Goal: Entertainment & Leisure: Browse casually

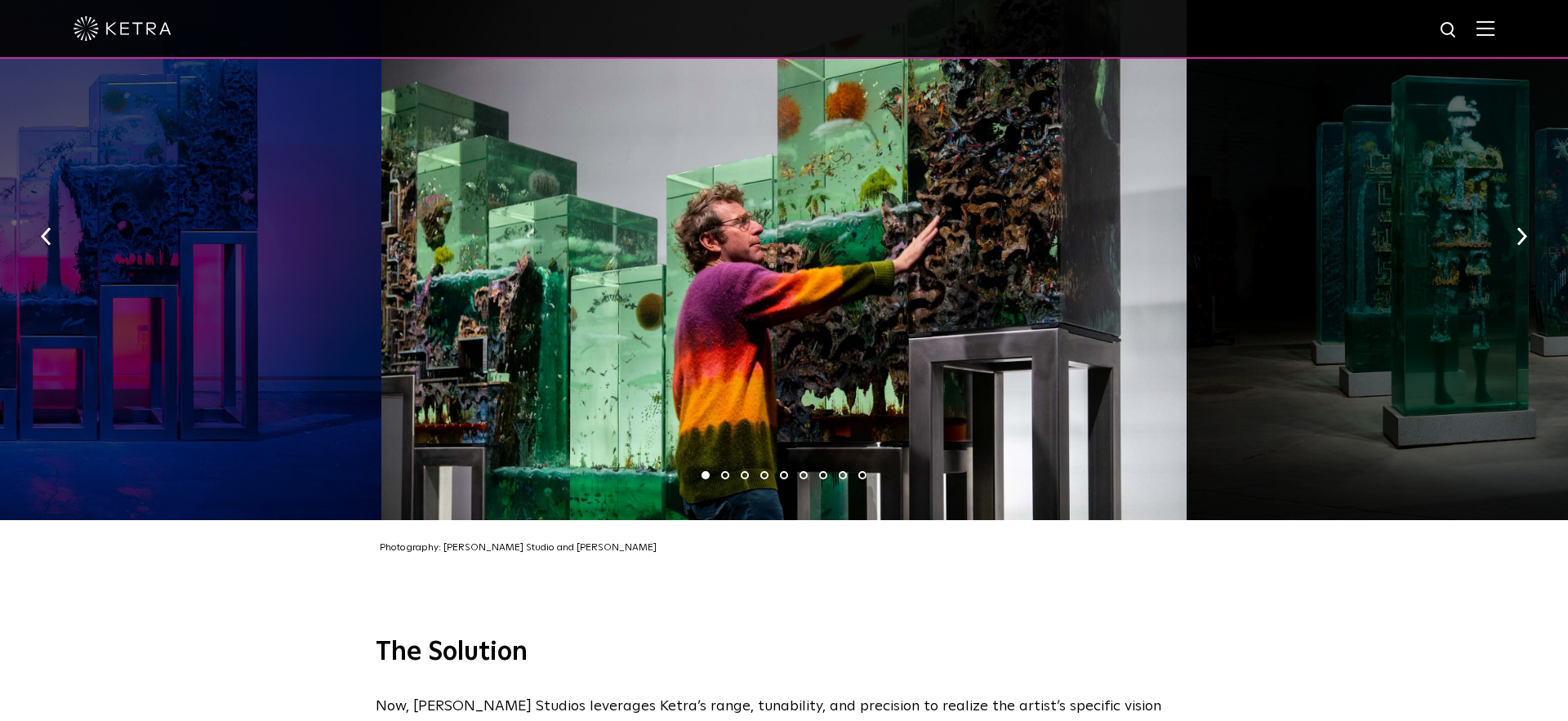
scroll to position [2571, 0]
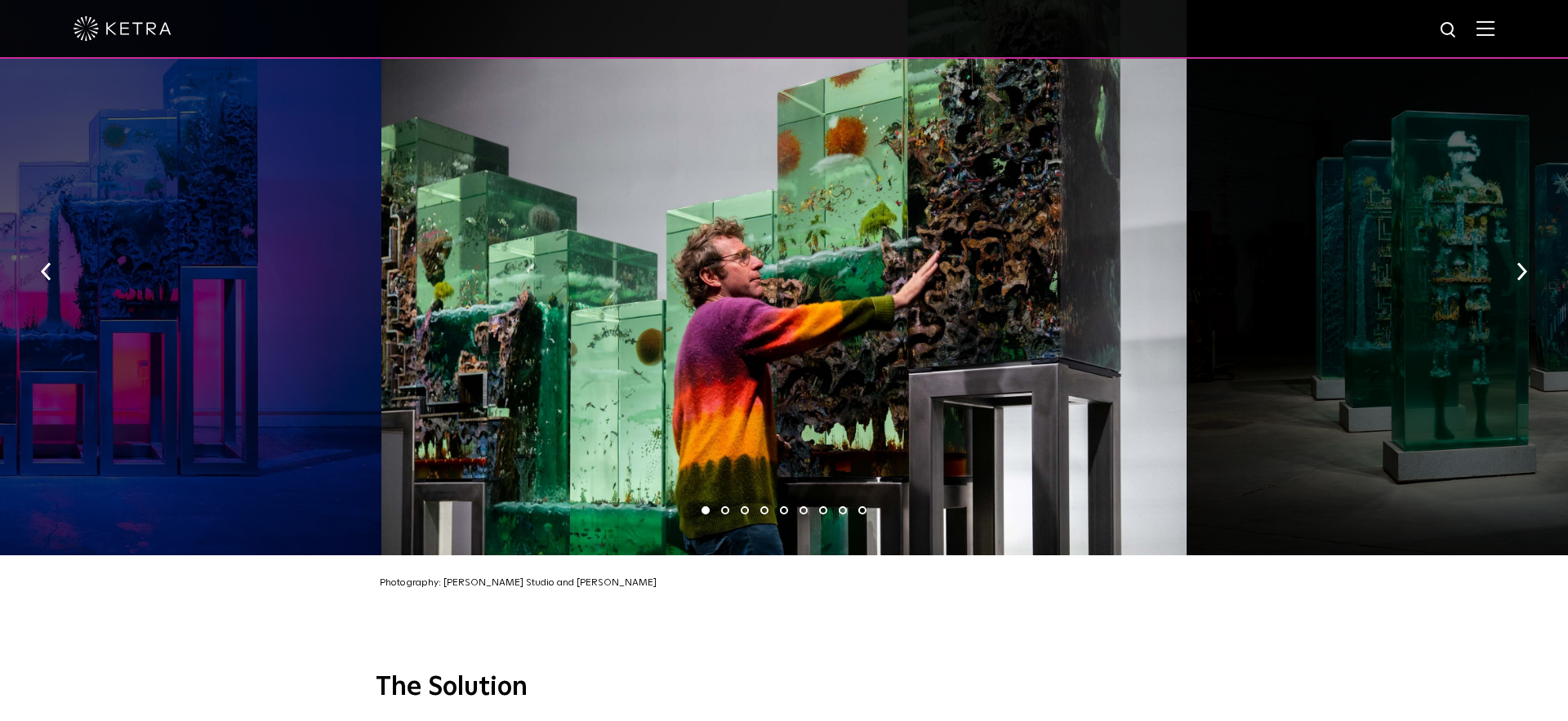
click at [858, 382] on div at bounding box center [784, 266] width 805 height 576
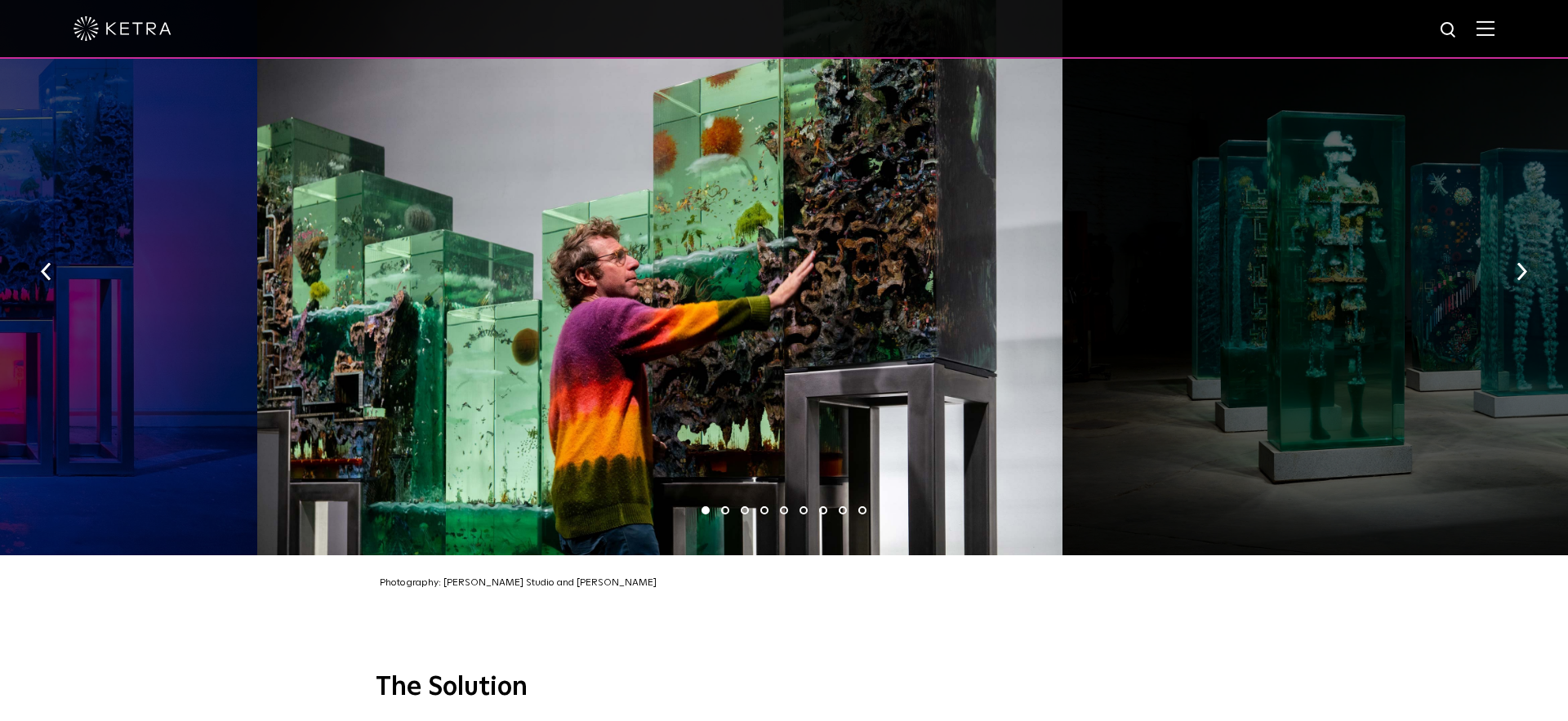
drag, startPoint x: 1008, startPoint y: 321, endPoint x: 776, endPoint y: 352, distance: 234.1
click at [776, 352] on div at bounding box center [659, 266] width 805 height 576
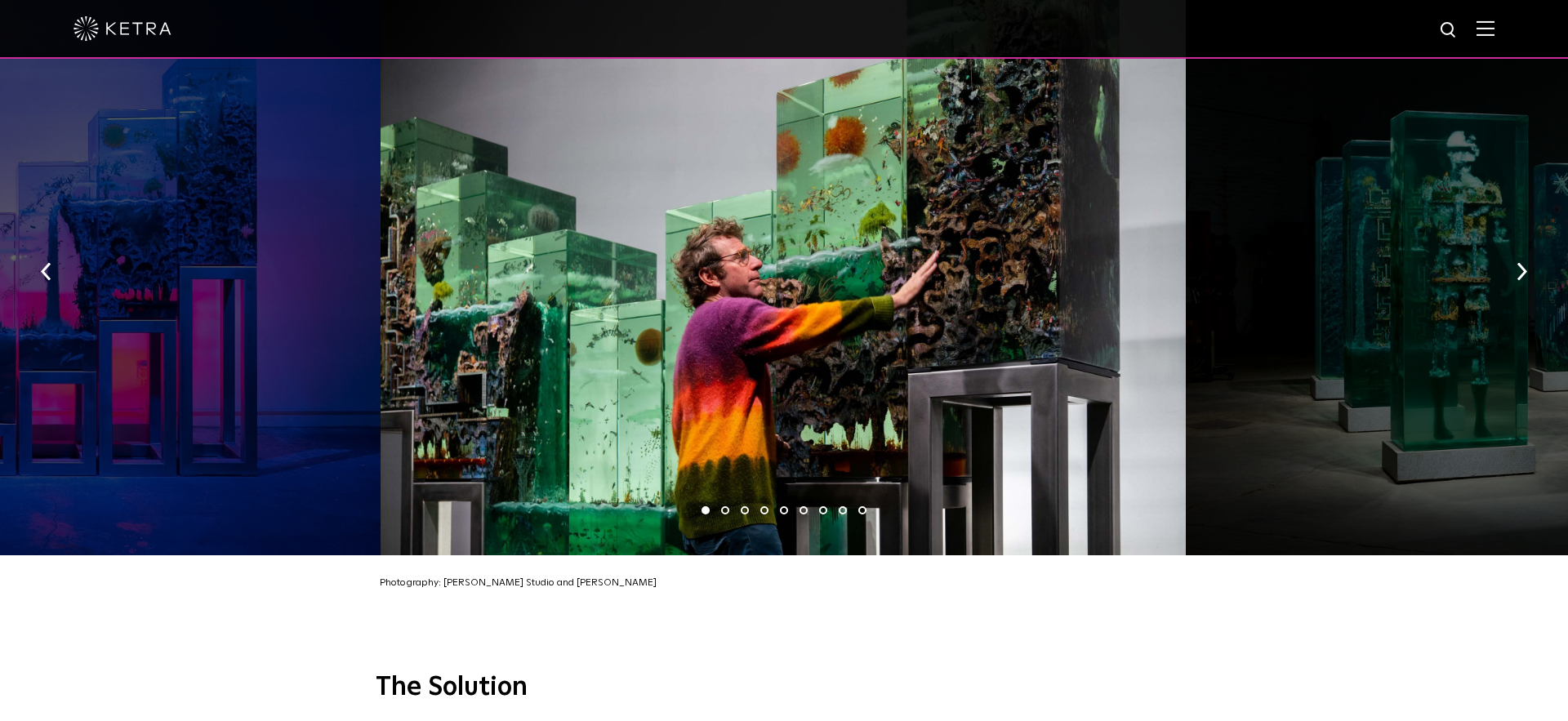
drag, startPoint x: 945, startPoint y: 304, endPoint x: 602, endPoint y: 331, distance: 344.1
click at [602, 331] on div at bounding box center [783, 266] width 805 height 576
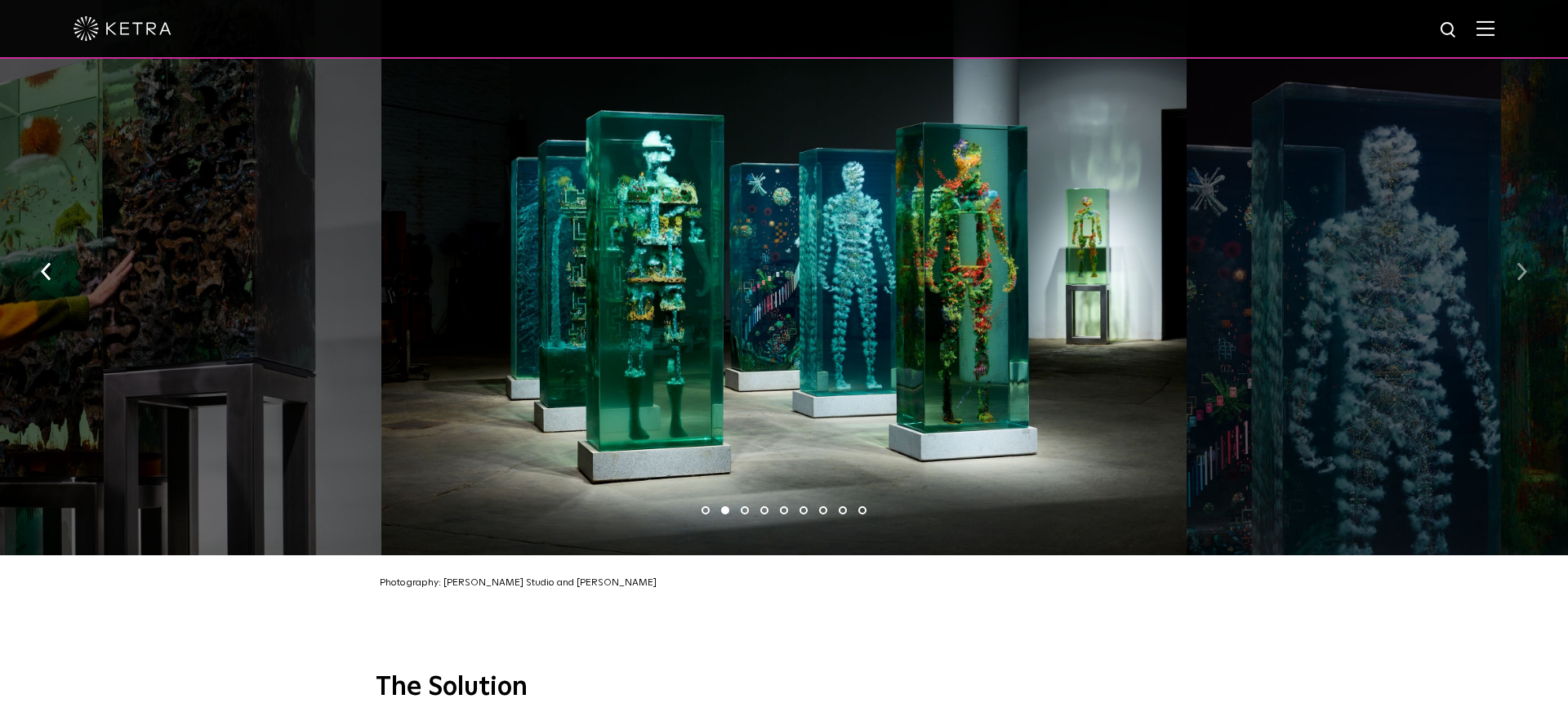
click at [1529, 245] on button "button" at bounding box center [1521, 271] width 35 height 56
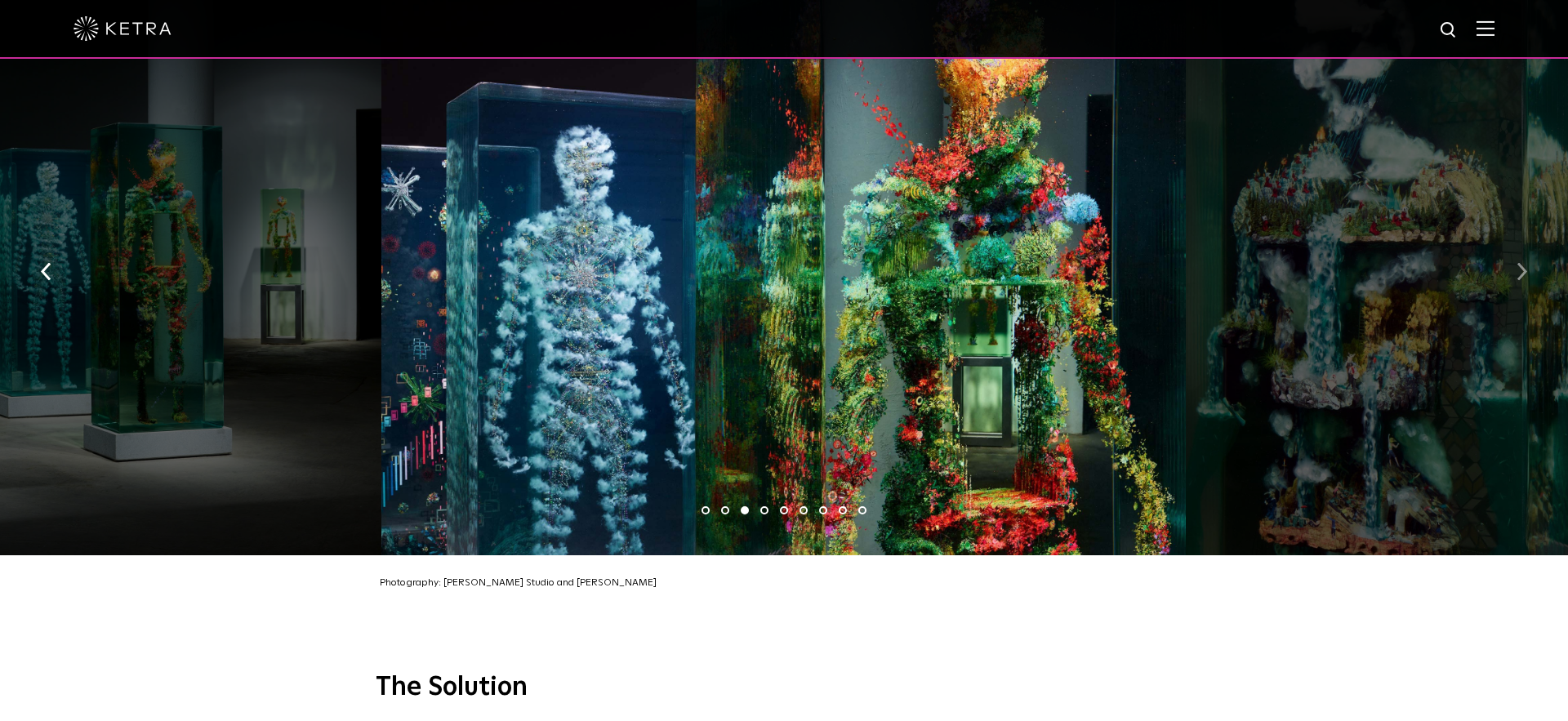
click at [1529, 245] on button "button" at bounding box center [1521, 271] width 35 height 56
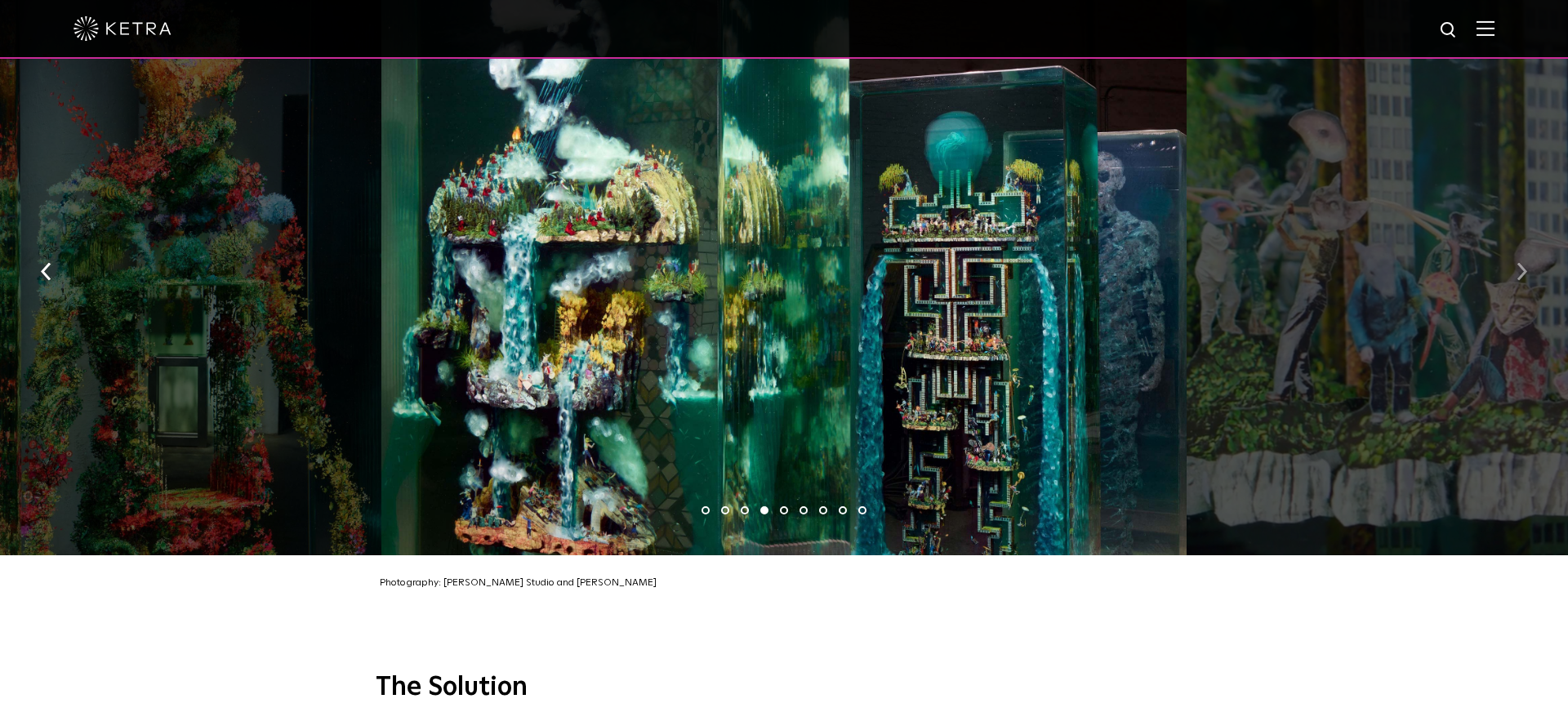
click at [1529, 245] on button "button" at bounding box center [1521, 271] width 35 height 56
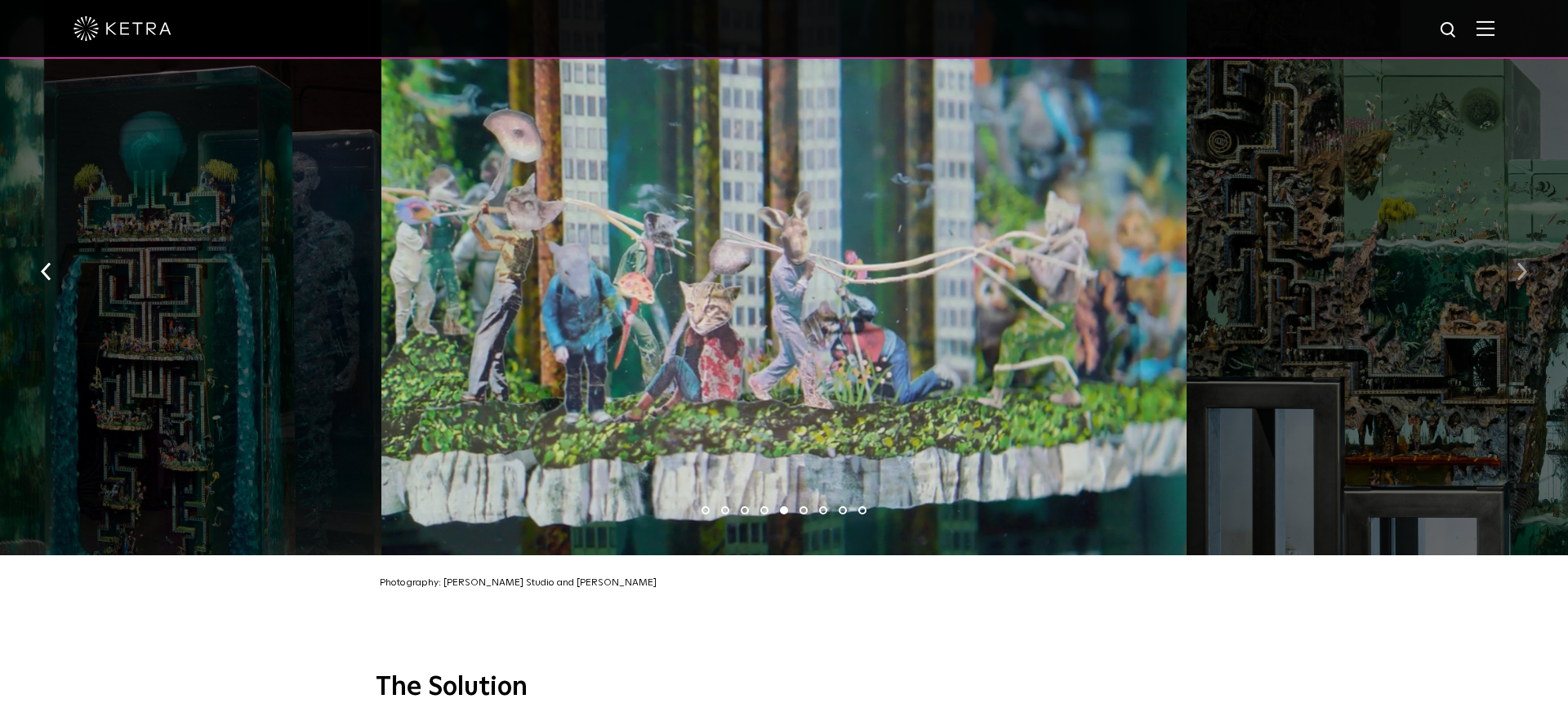
click at [1529, 245] on button "button" at bounding box center [1521, 271] width 35 height 56
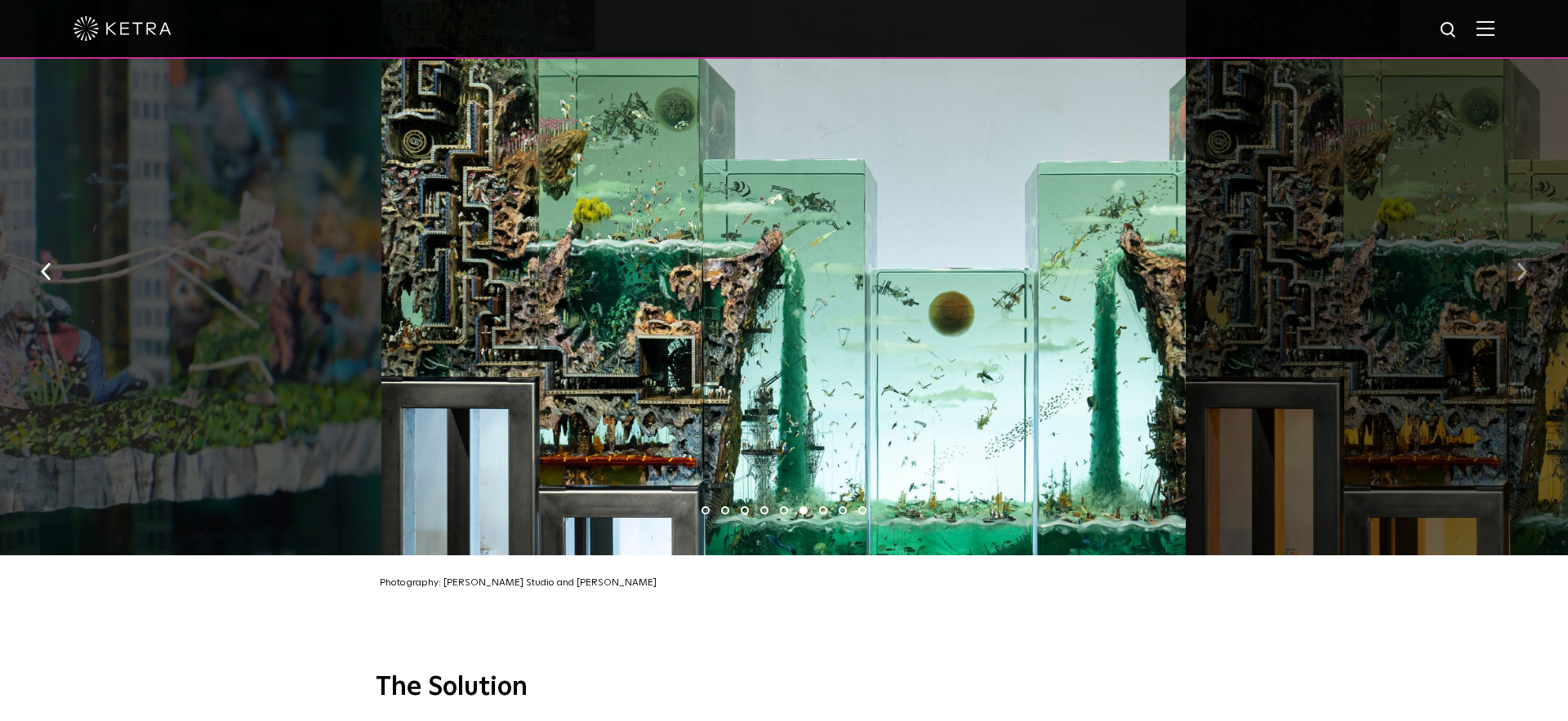
click at [1529, 245] on button "button" at bounding box center [1521, 271] width 35 height 56
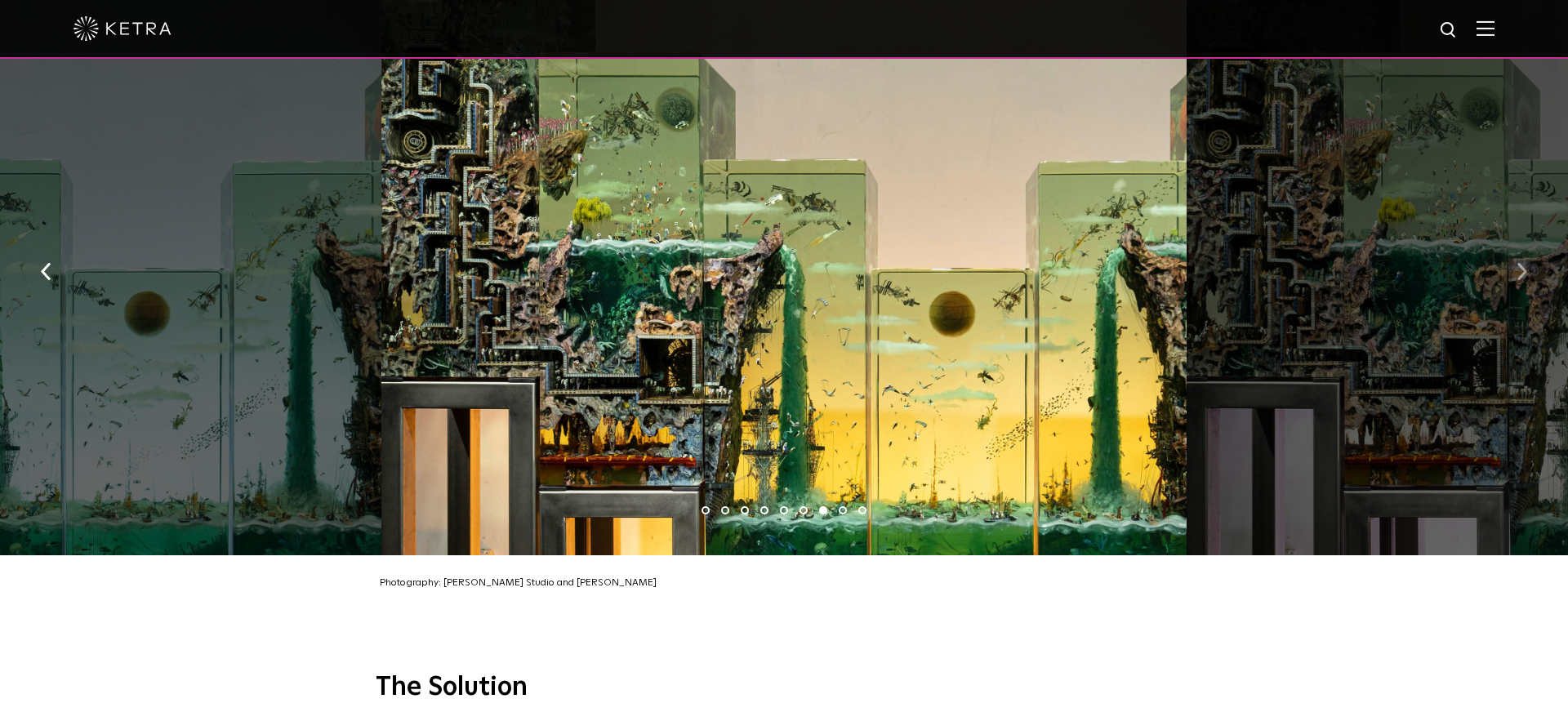
click at [1529, 245] on button "button" at bounding box center [1521, 271] width 35 height 56
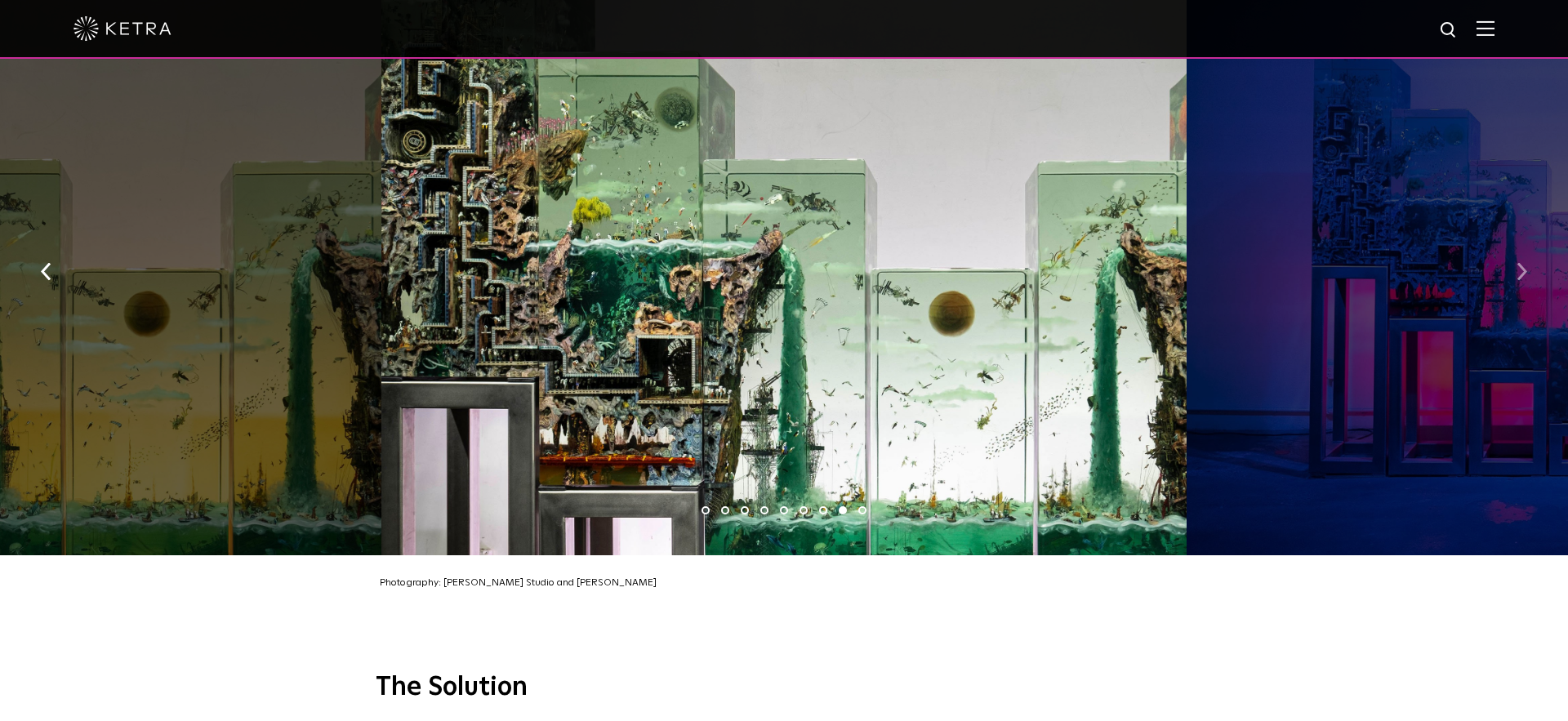
click at [1529, 245] on button "button" at bounding box center [1521, 271] width 35 height 56
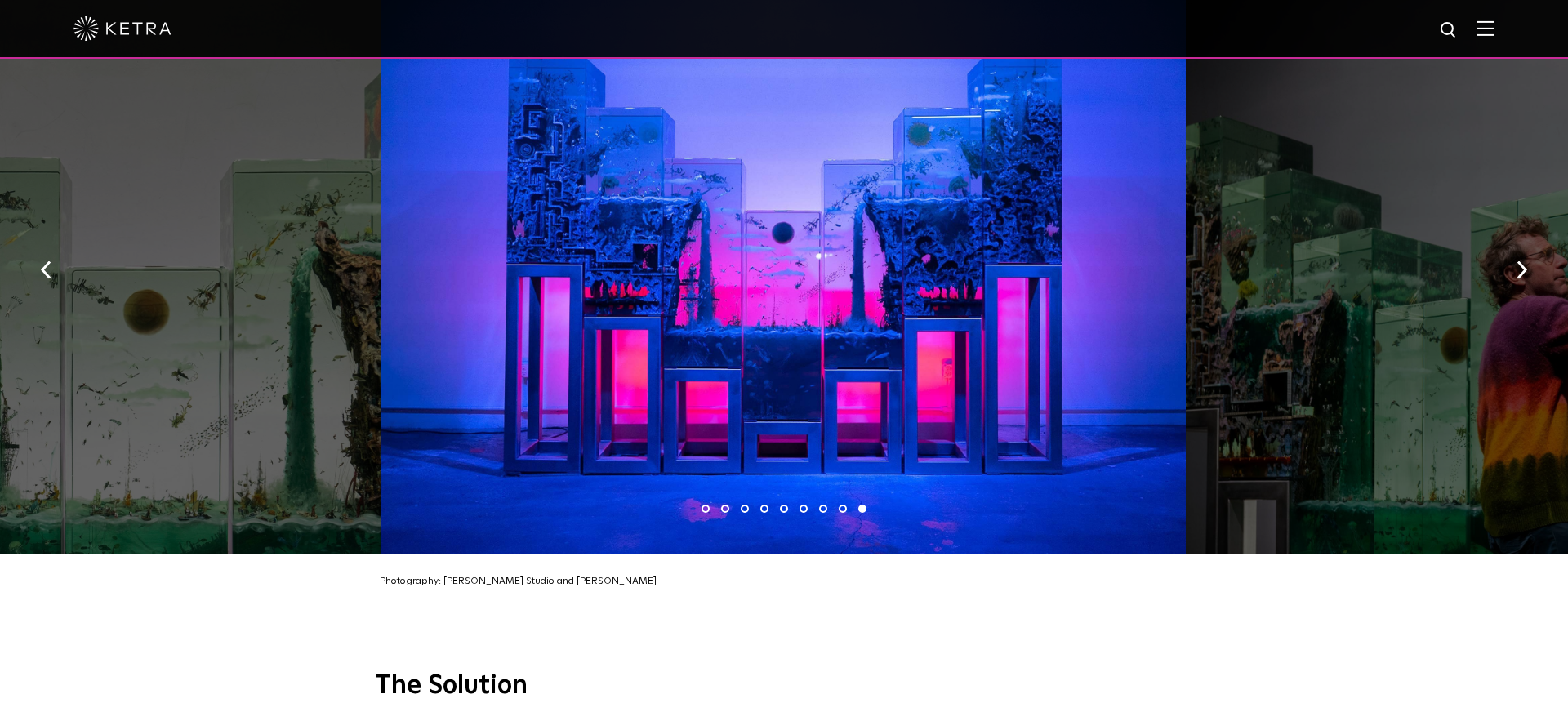
scroll to position [2574, 0]
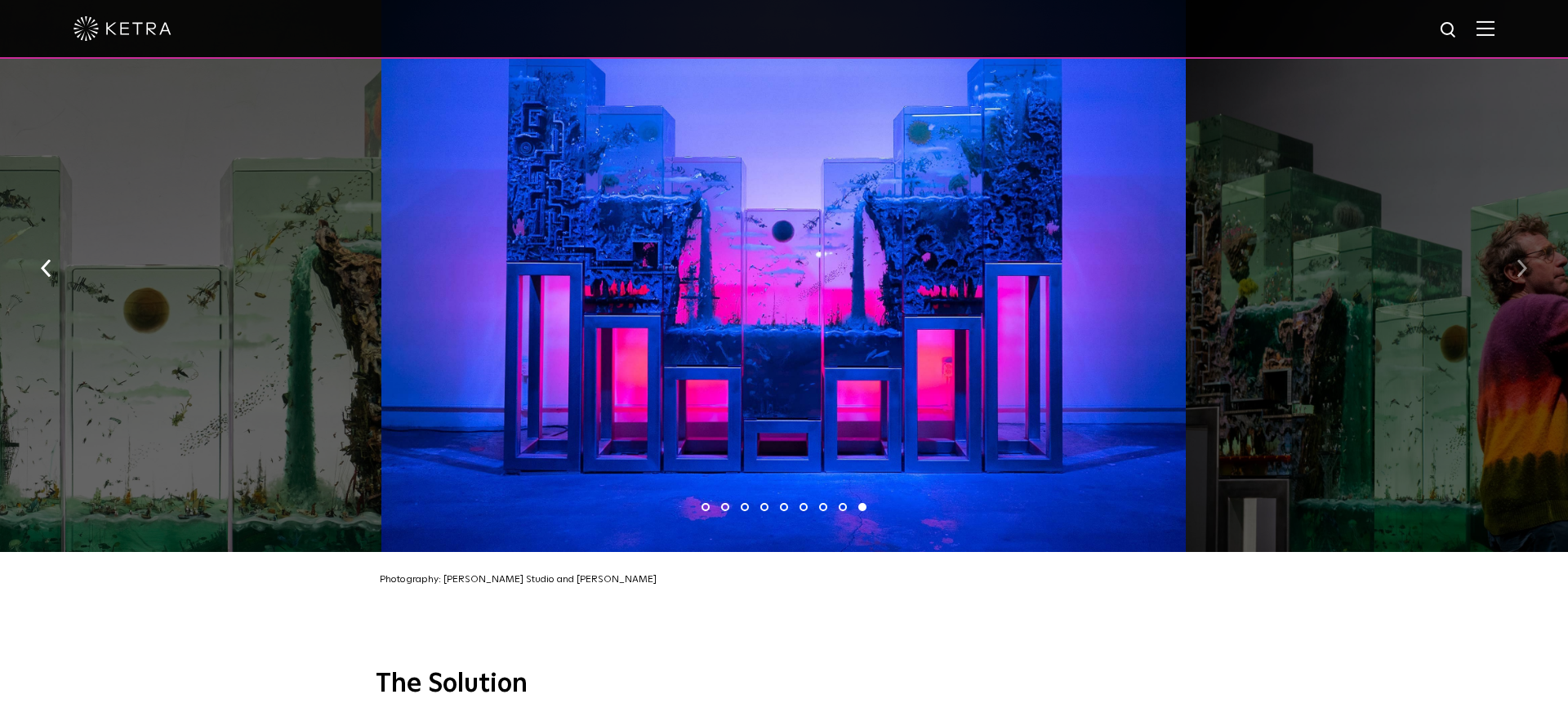
click at [1527, 239] on button "button" at bounding box center [1521, 267] width 35 height 56
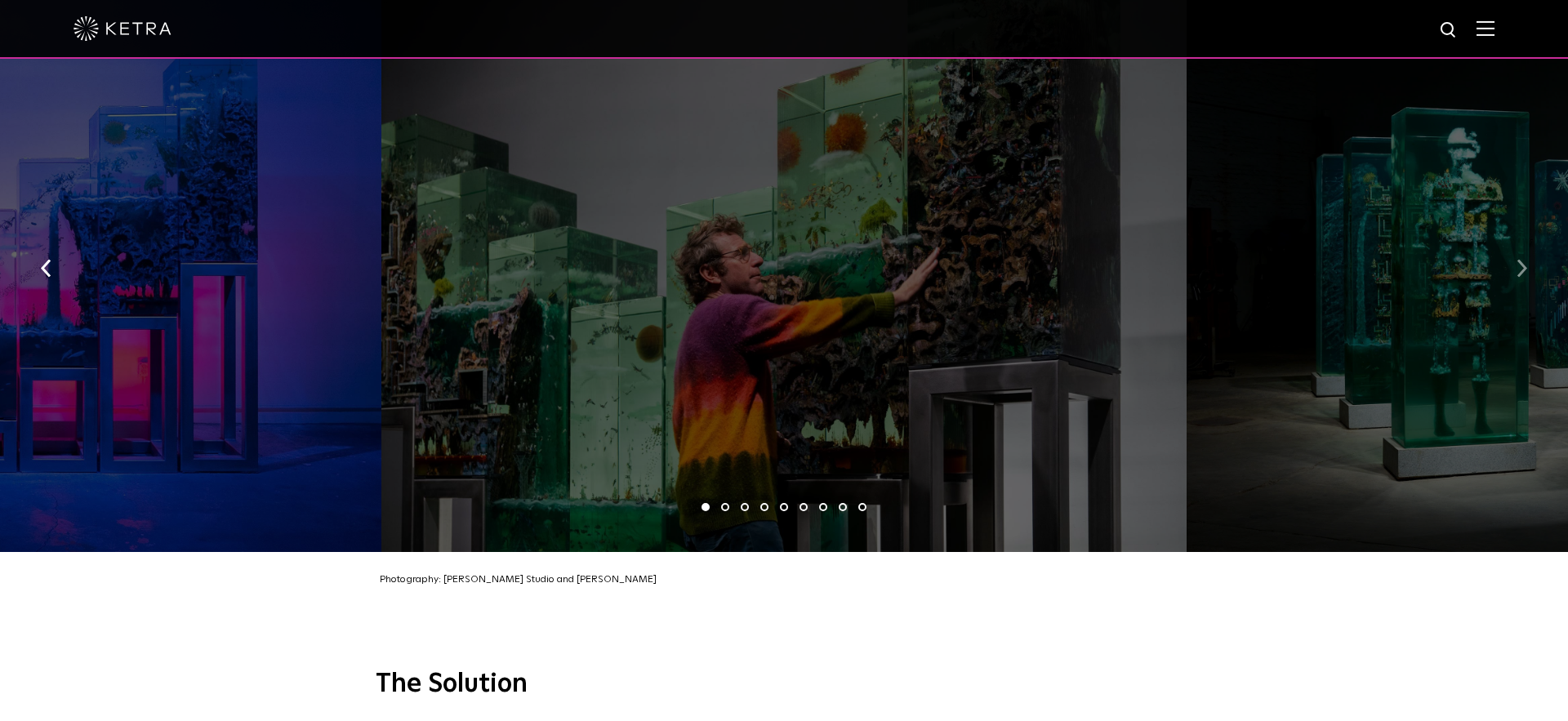
click at [1527, 239] on button "button" at bounding box center [1521, 267] width 35 height 56
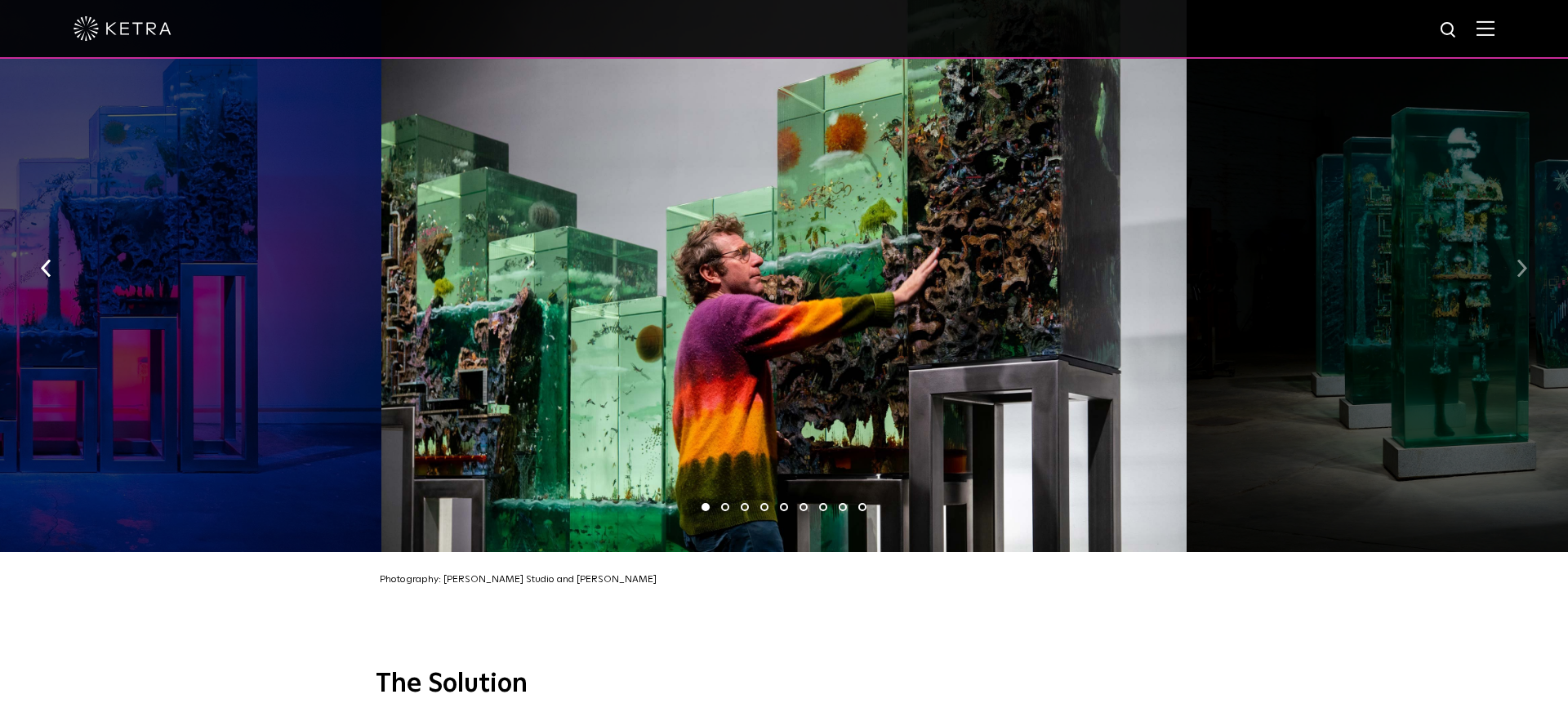
click at [1527, 239] on button "button" at bounding box center [1521, 267] width 35 height 56
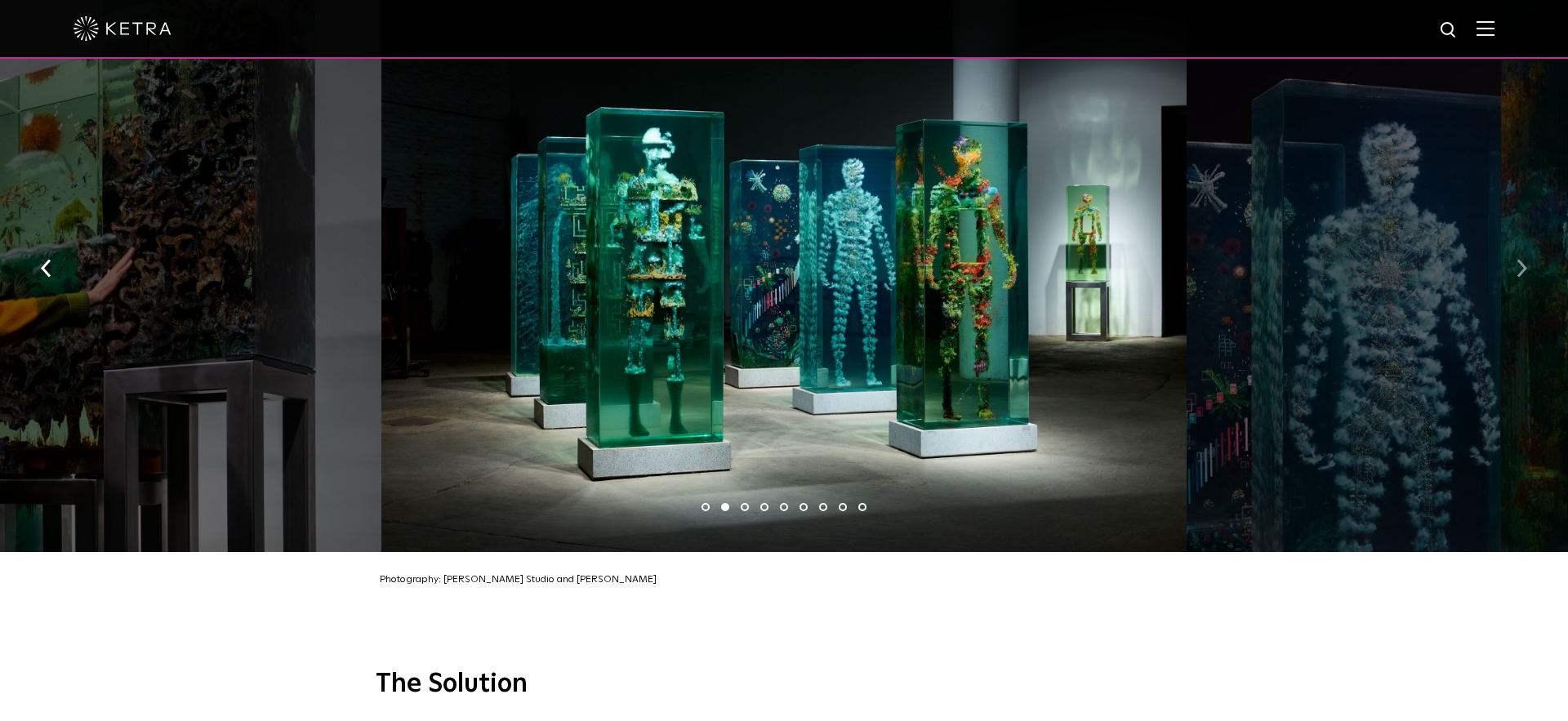
click at [1527, 239] on button "button" at bounding box center [1521, 267] width 35 height 56
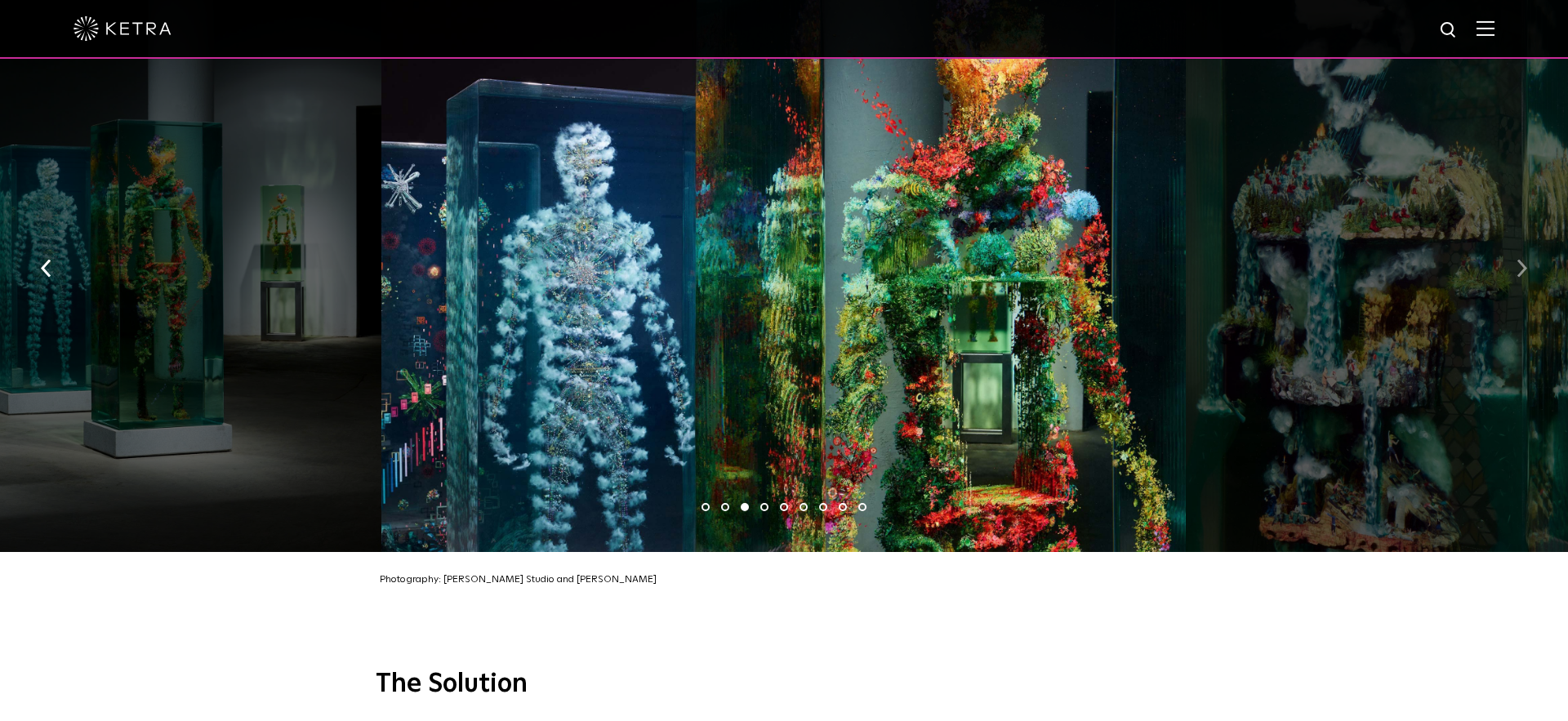
click at [1527, 239] on button "button" at bounding box center [1521, 267] width 35 height 56
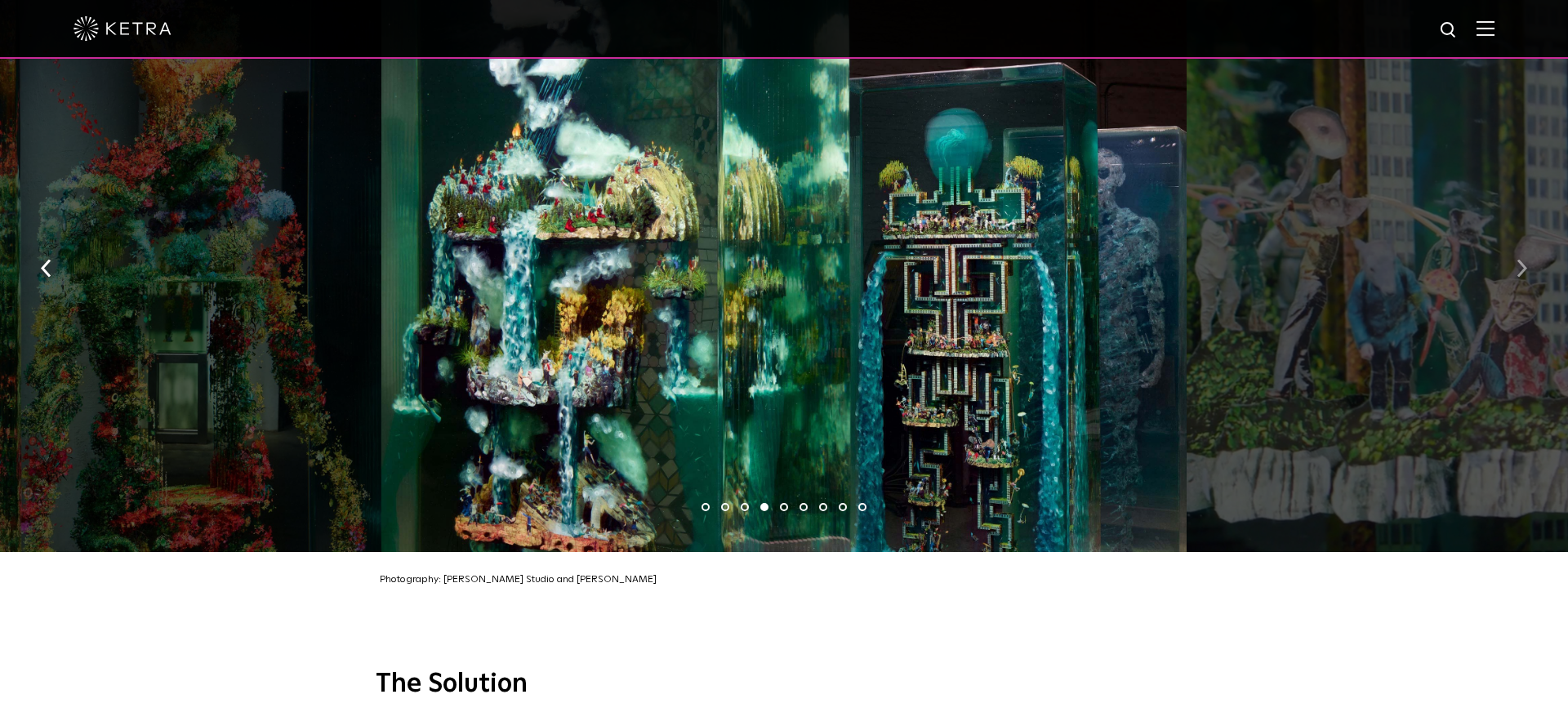
click at [1527, 239] on button "button" at bounding box center [1521, 267] width 35 height 56
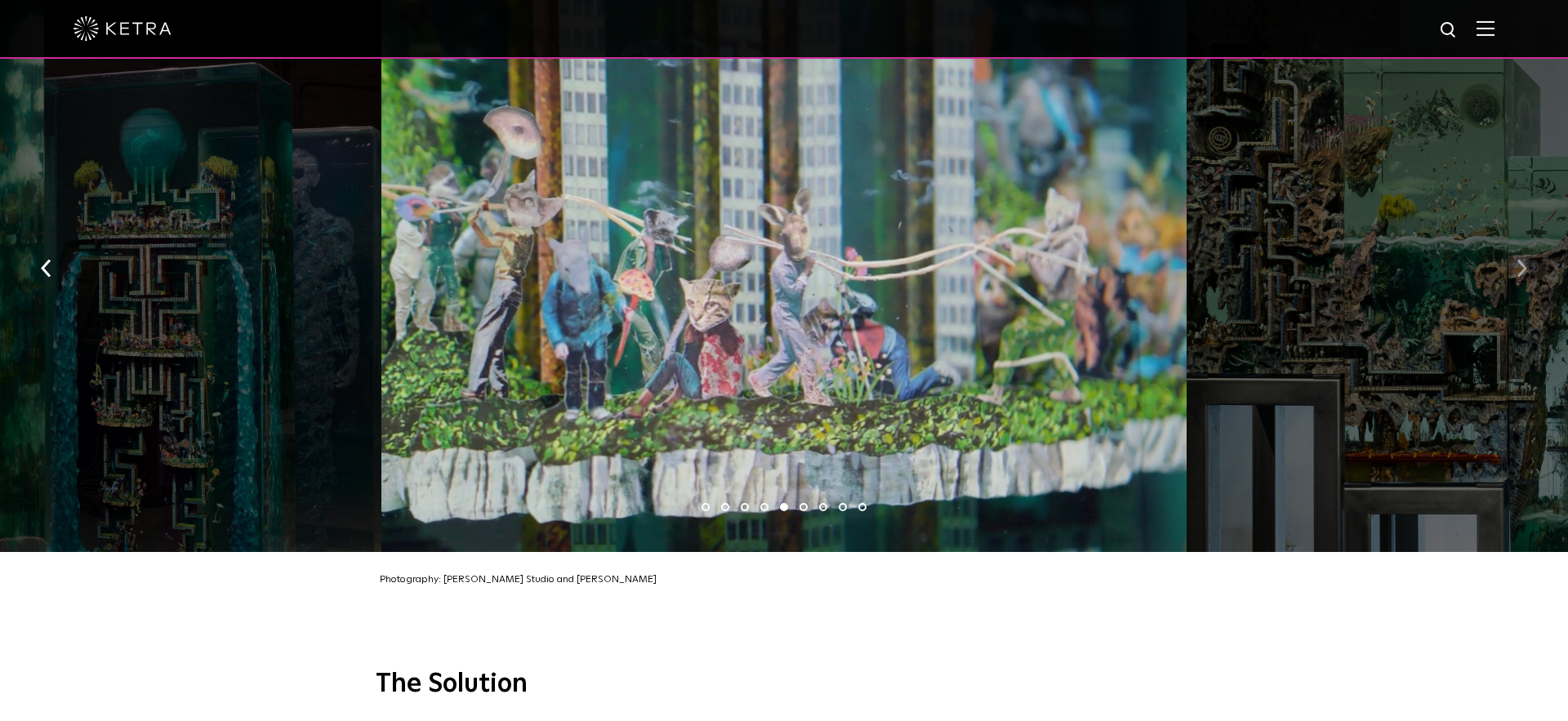
click at [1527, 239] on button "button" at bounding box center [1521, 267] width 35 height 56
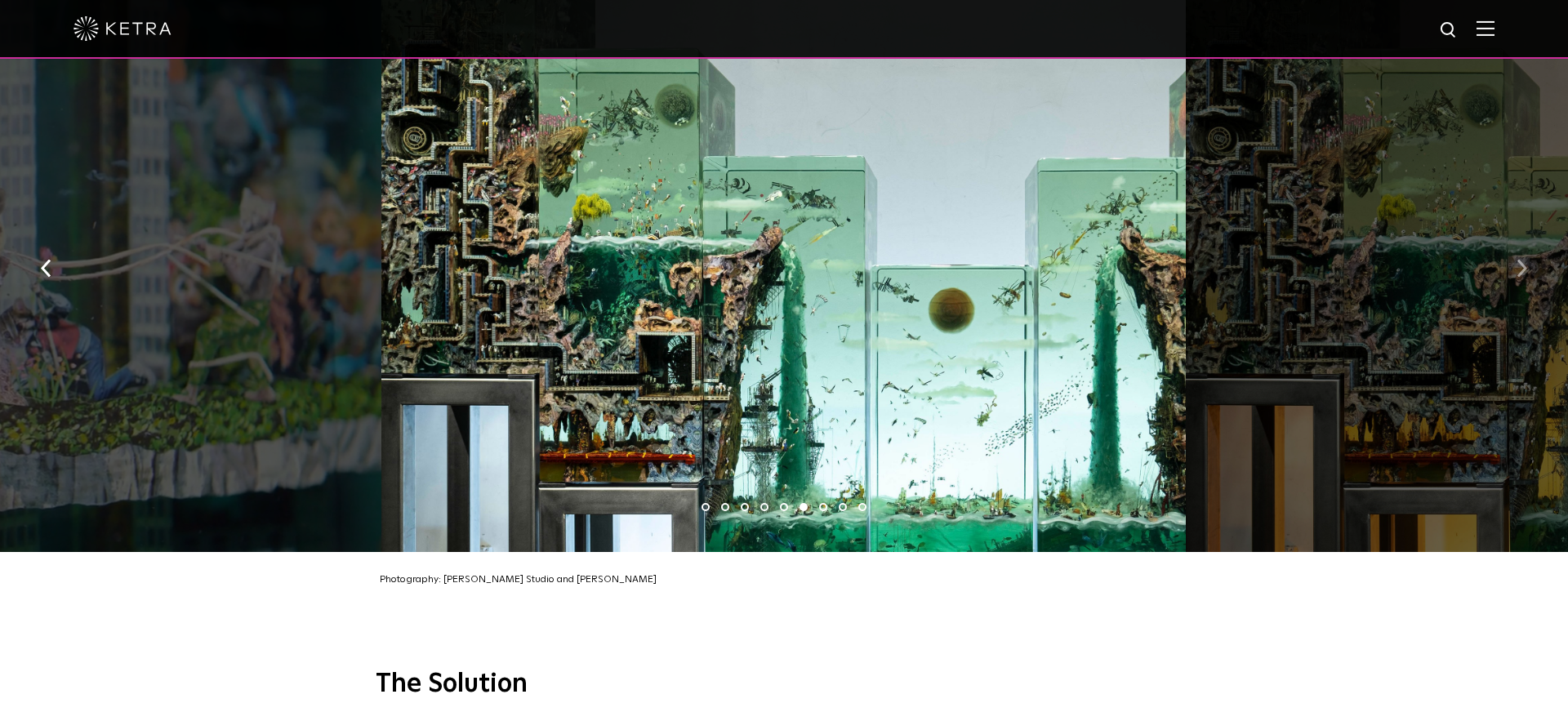
click at [1527, 239] on button "button" at bounding box center [1521, 267] width 35 height 56
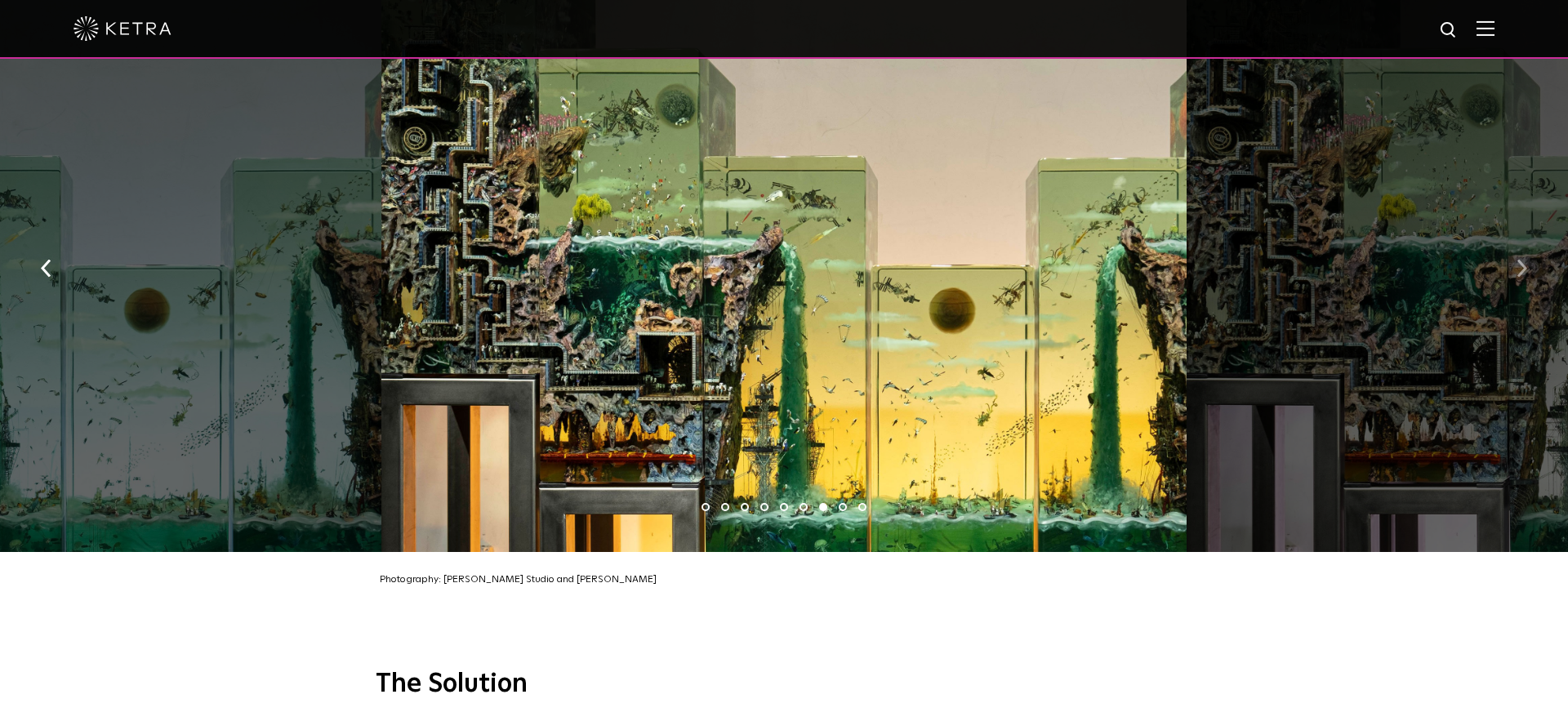
click at [1527, 239] on button "button" at bounding box center [1521, 267] width 35 height 56
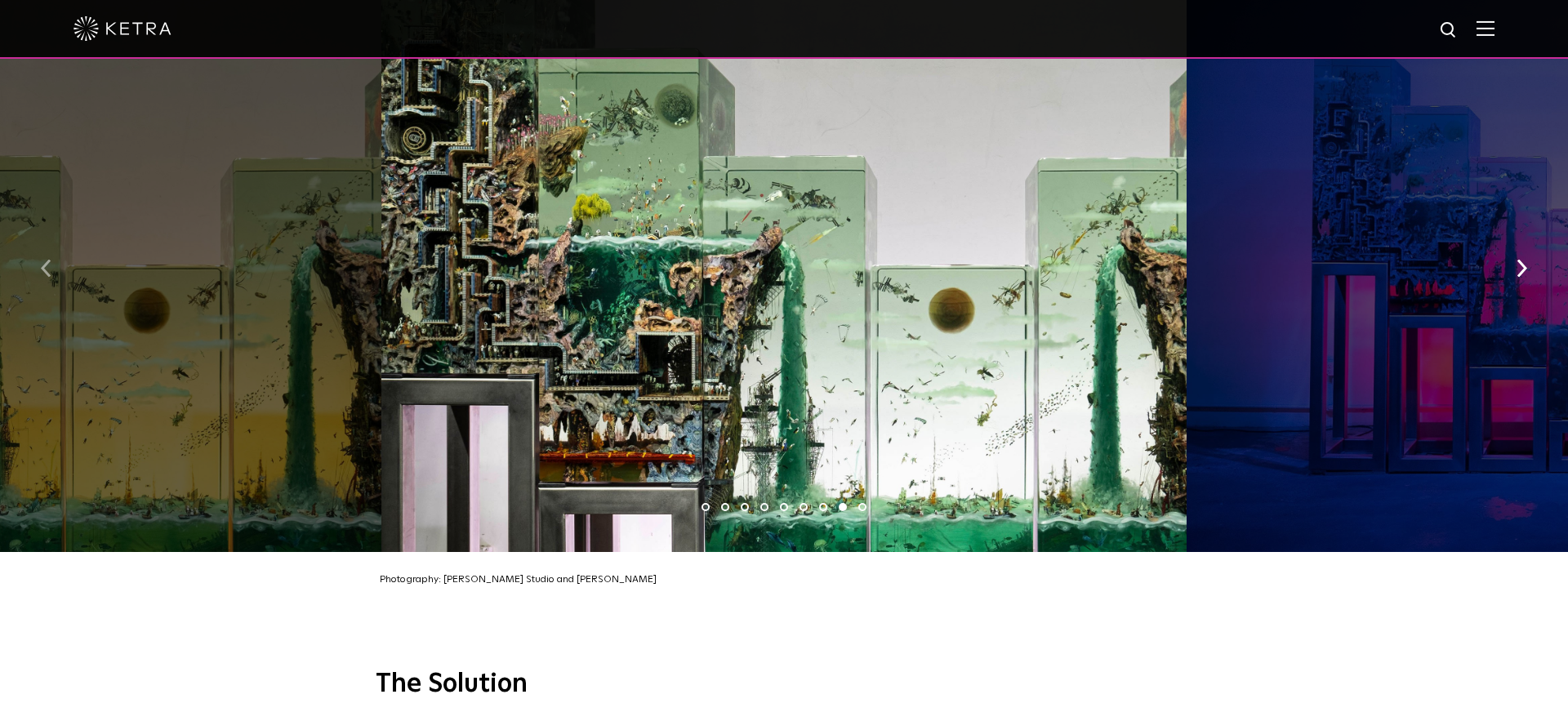
click at [44, 259] on img "button" at bounding box center [46, 268] width 11 height 18
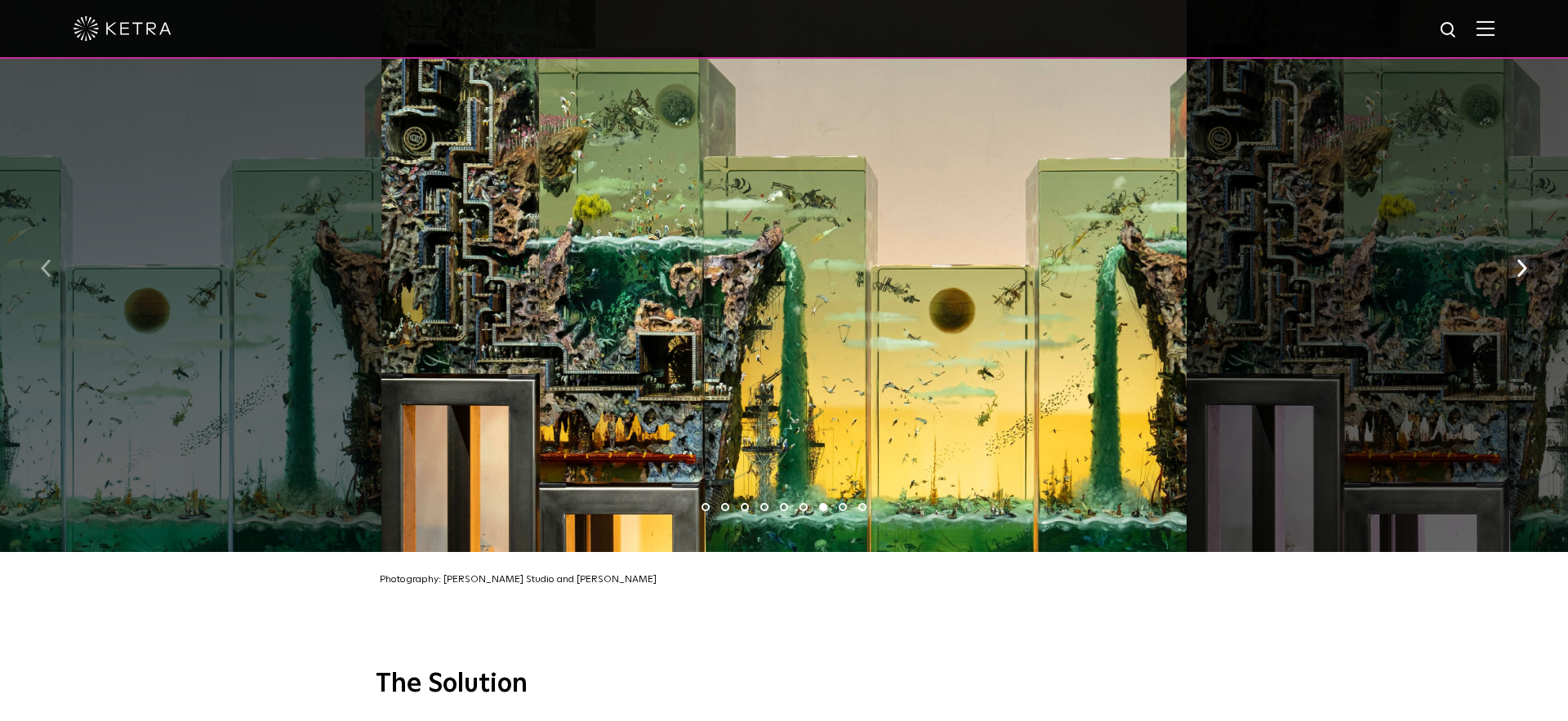
click at [44, 259] on img "button" at bounding box center [46, 268] width 11 height 18
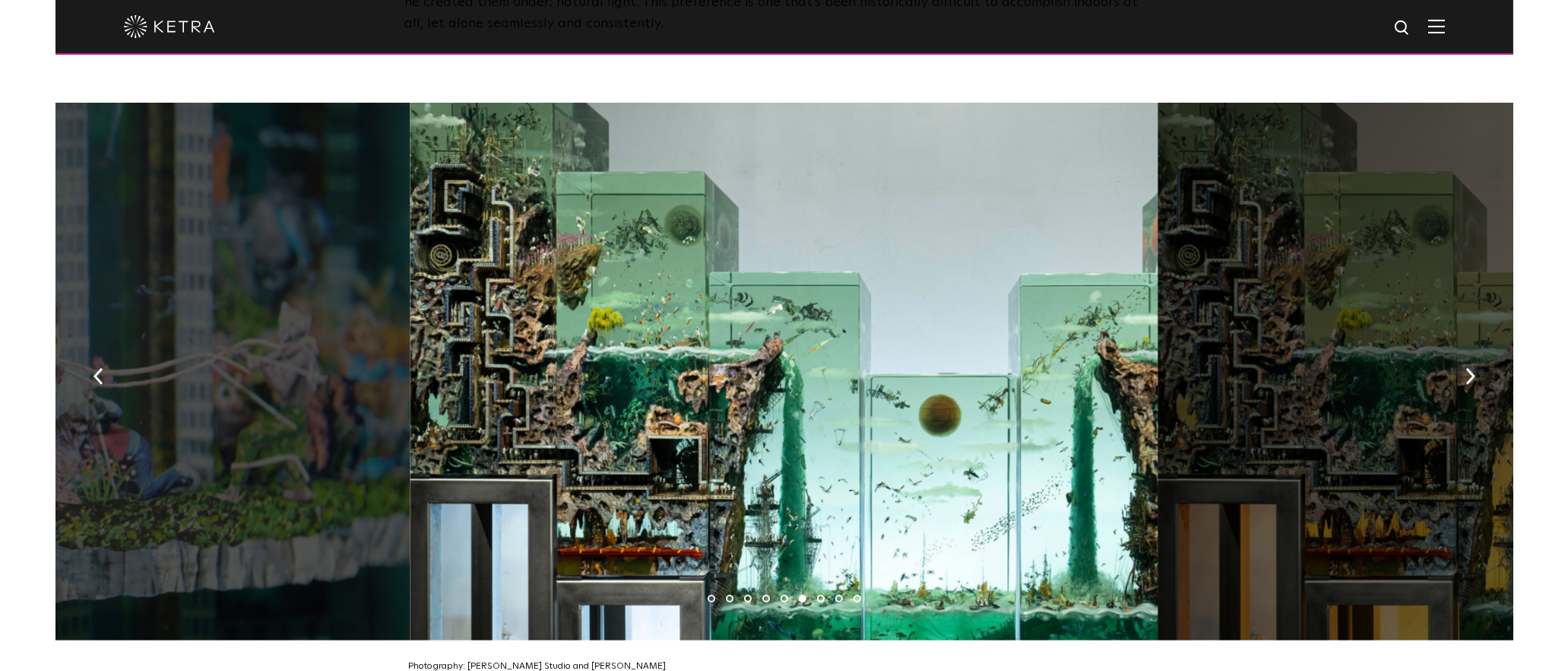
scroll to position [2241, 0]
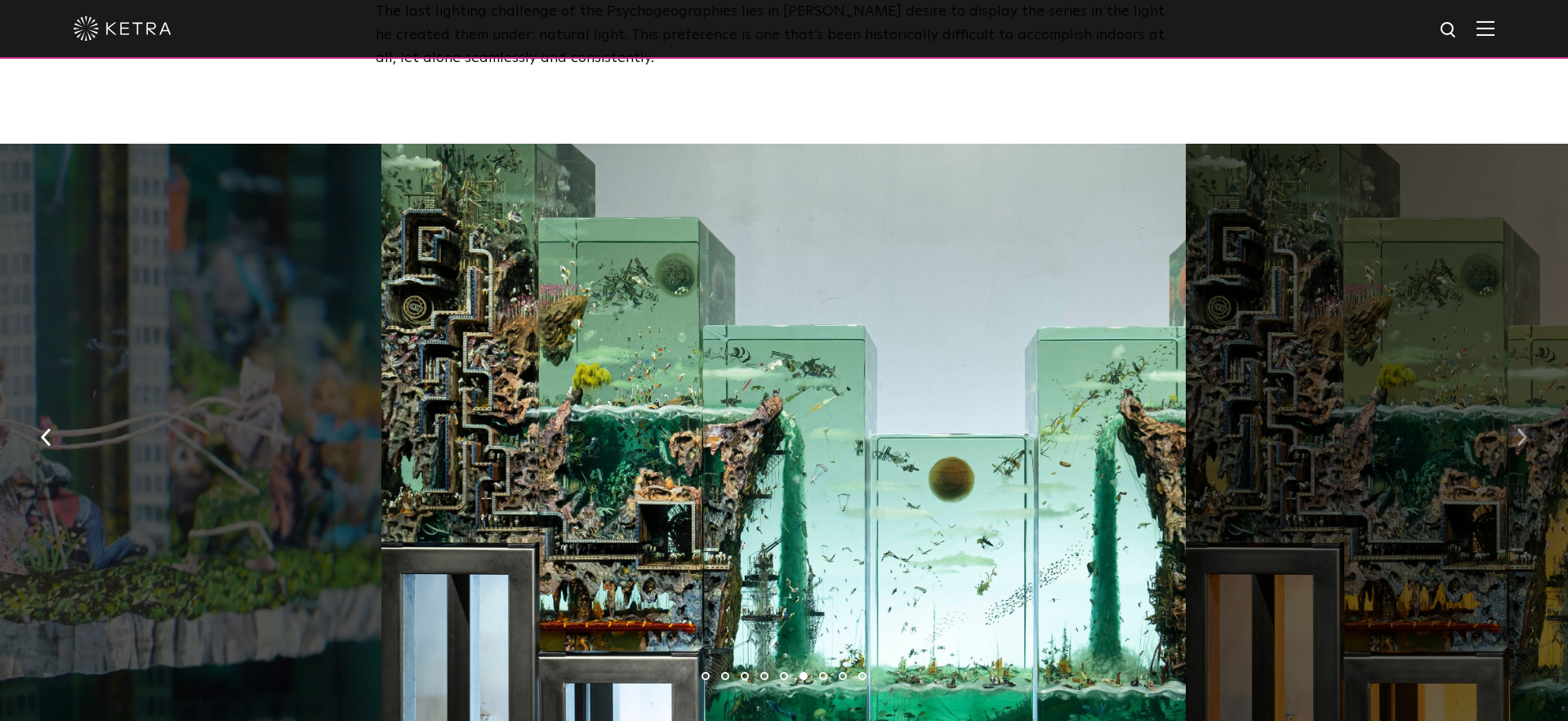
click at [1530, 408] on button "button" at bounding box center [1521, 436] width 35 height 56
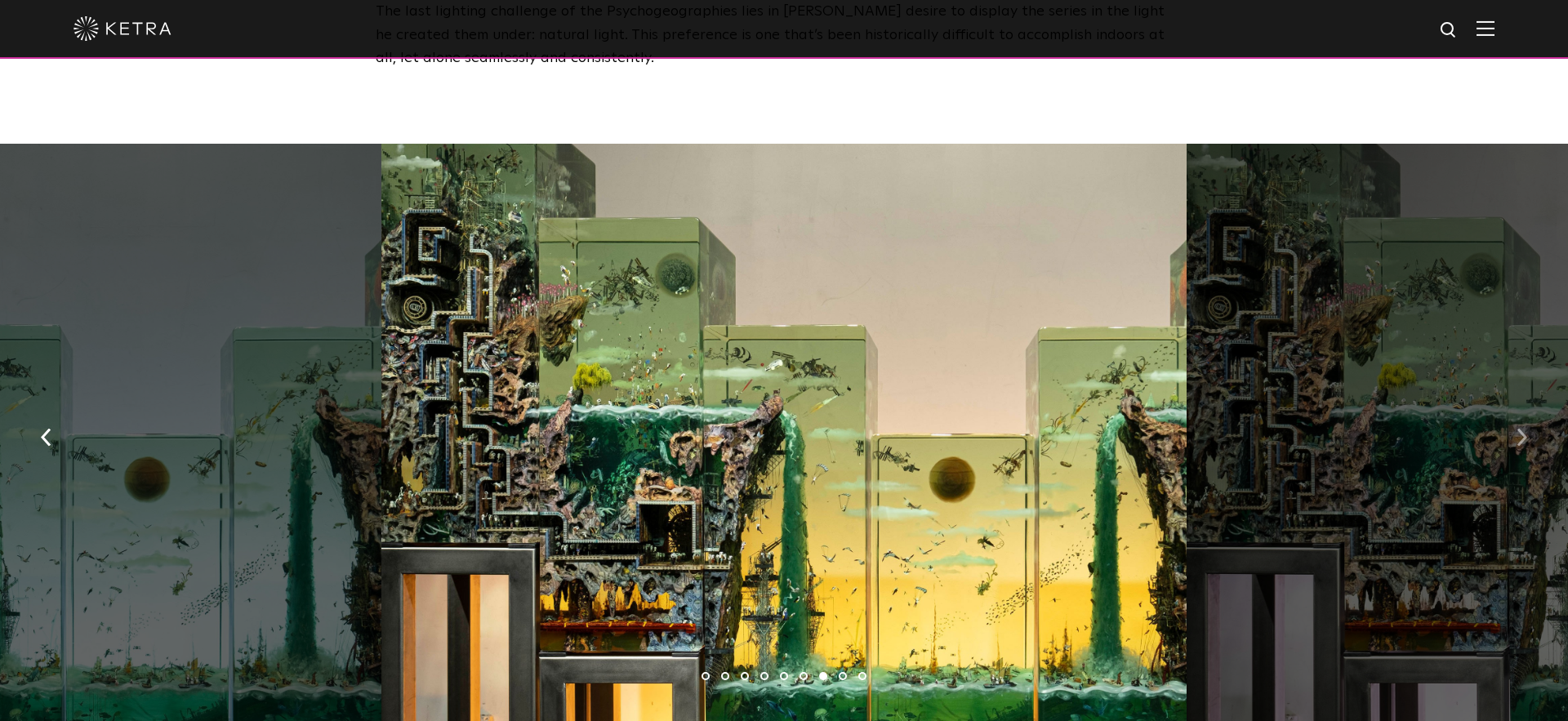
click at [1528, 408] on button "button" at bounding box center [1521, 436] width 35 height 56
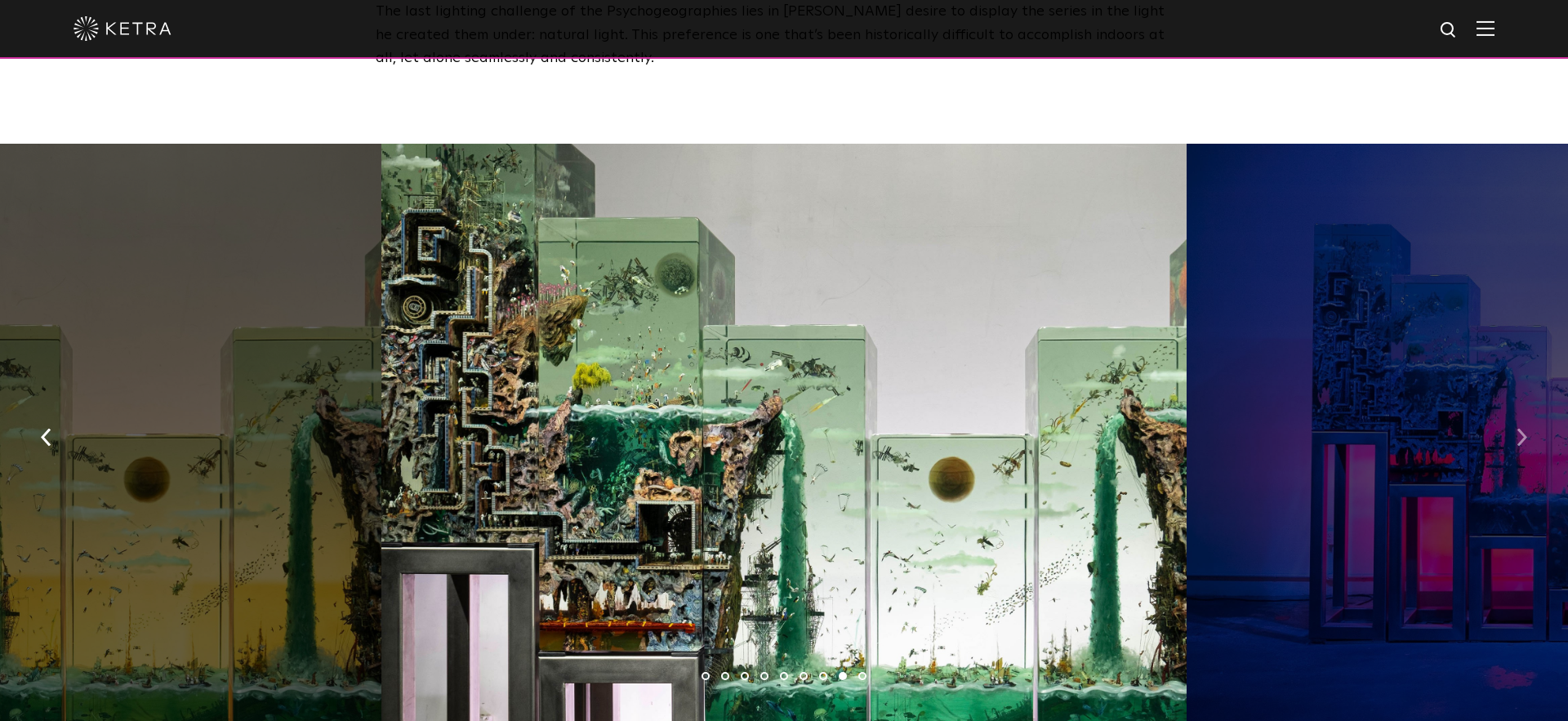
click at [1528, 408] on button "button" at bounding box center [1521, 436] width 35 height 56
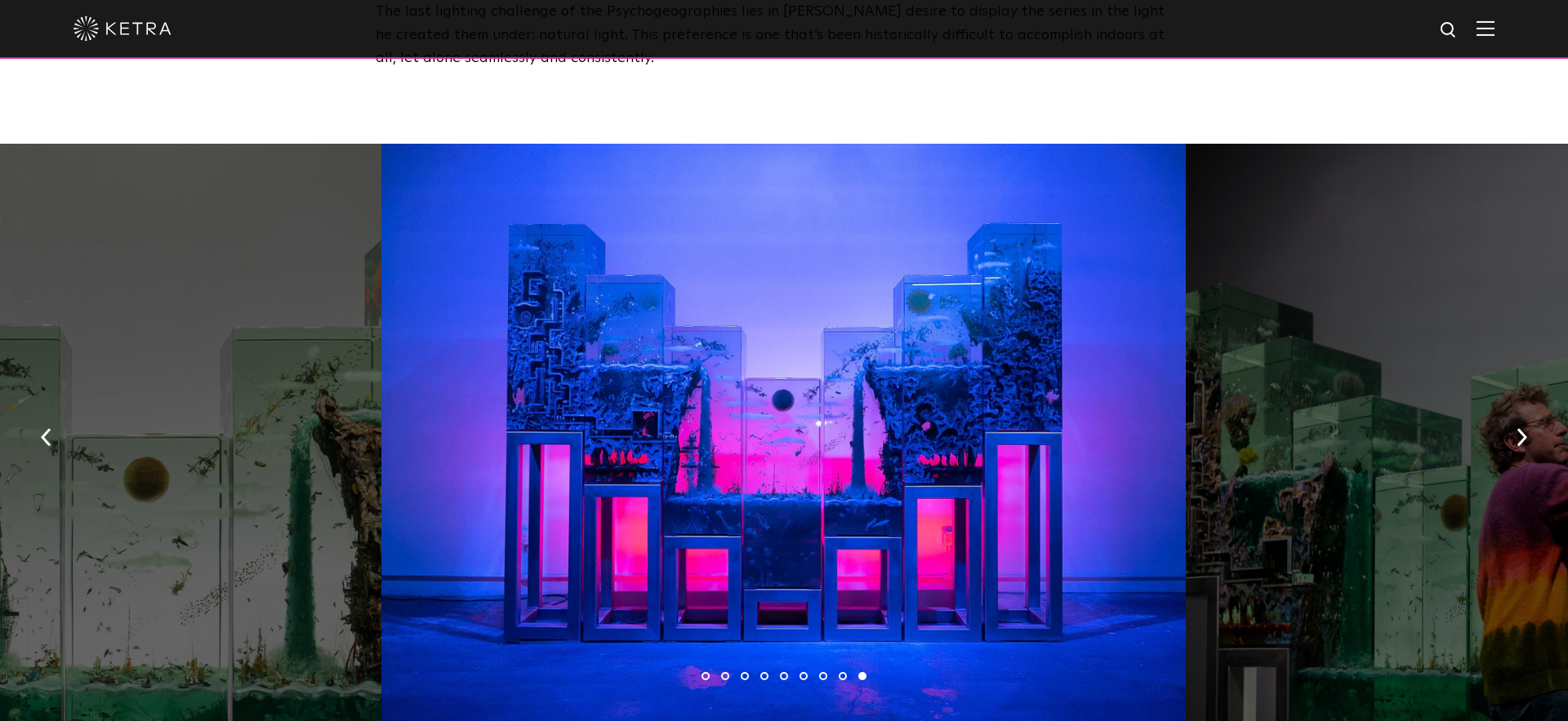
click at [47, 428] on img "button" at bounding box center [46, 437] width 11 height 18
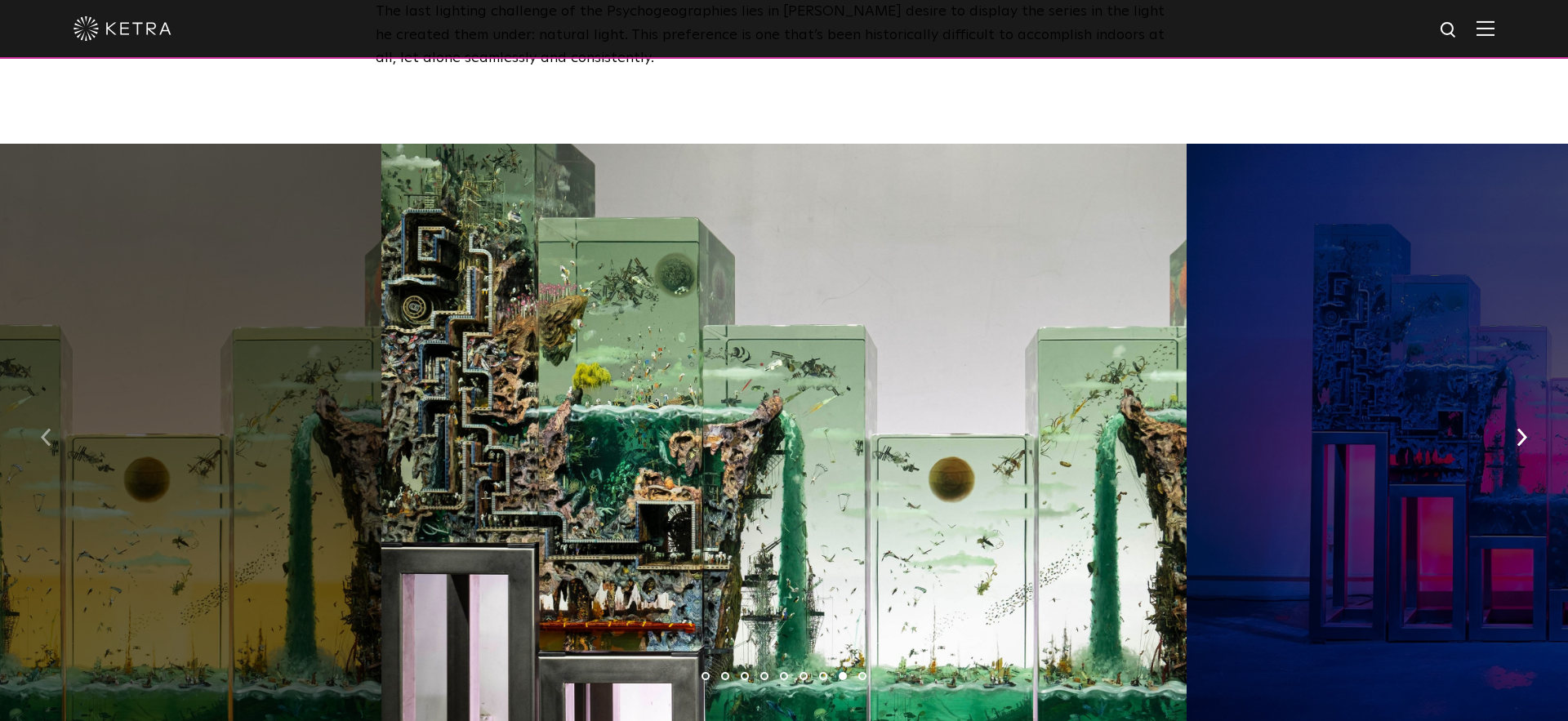
click at [47, 428] on img "button" at bounding box center [46, 437] width 11 height 18
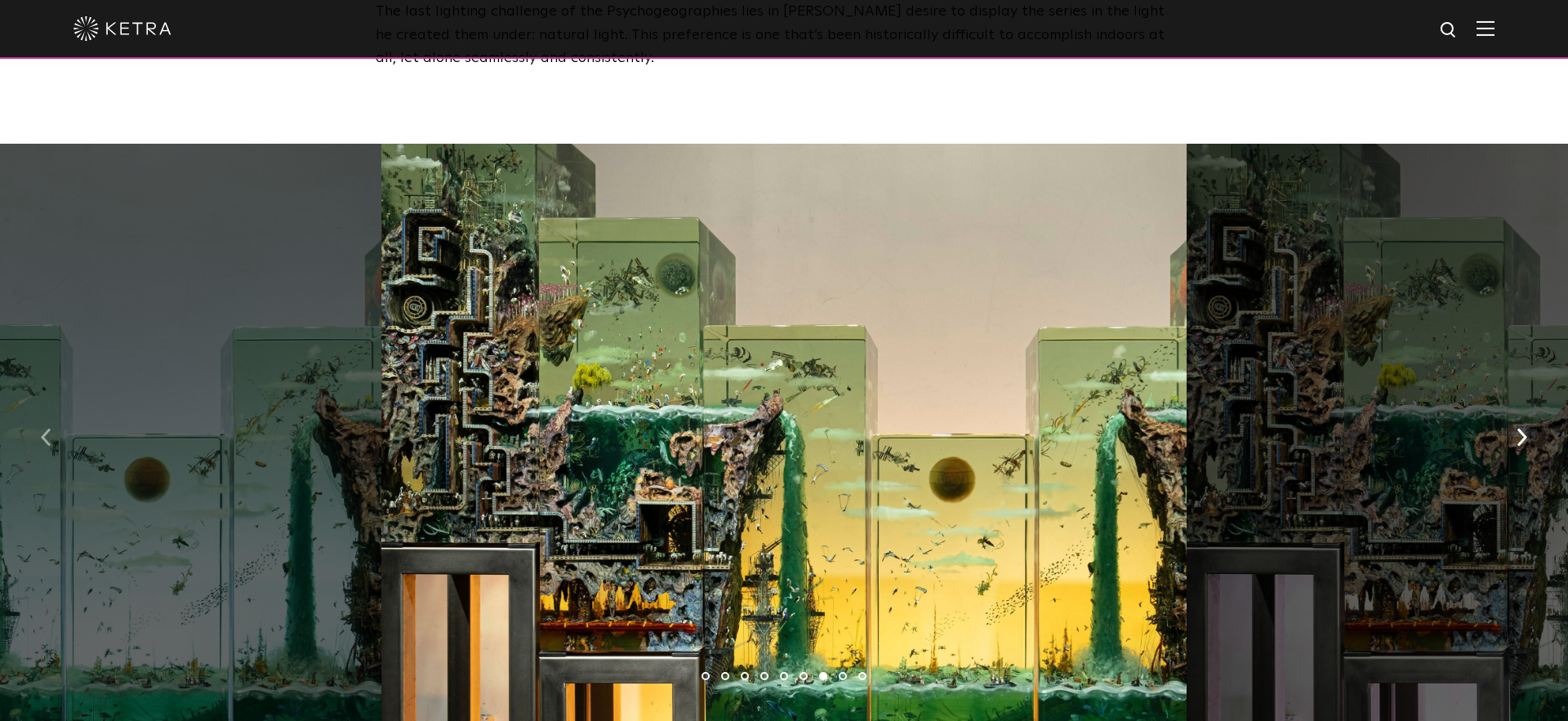
click at [47, 428] on img "button" at bounding box center [46, 437] width 11 height 18
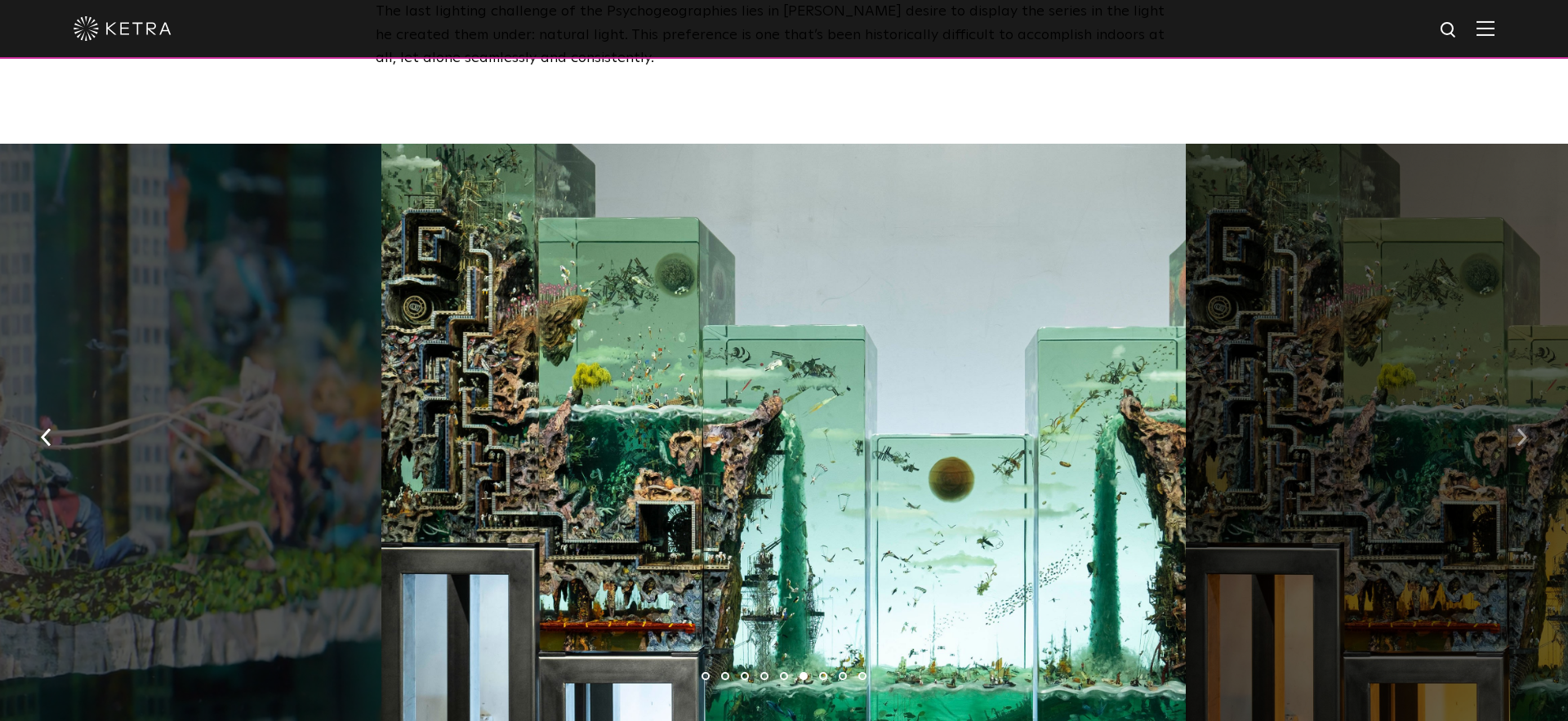
click at [1518, 428] on img "button" at bounding box center [1521, 437] width 11 height 18
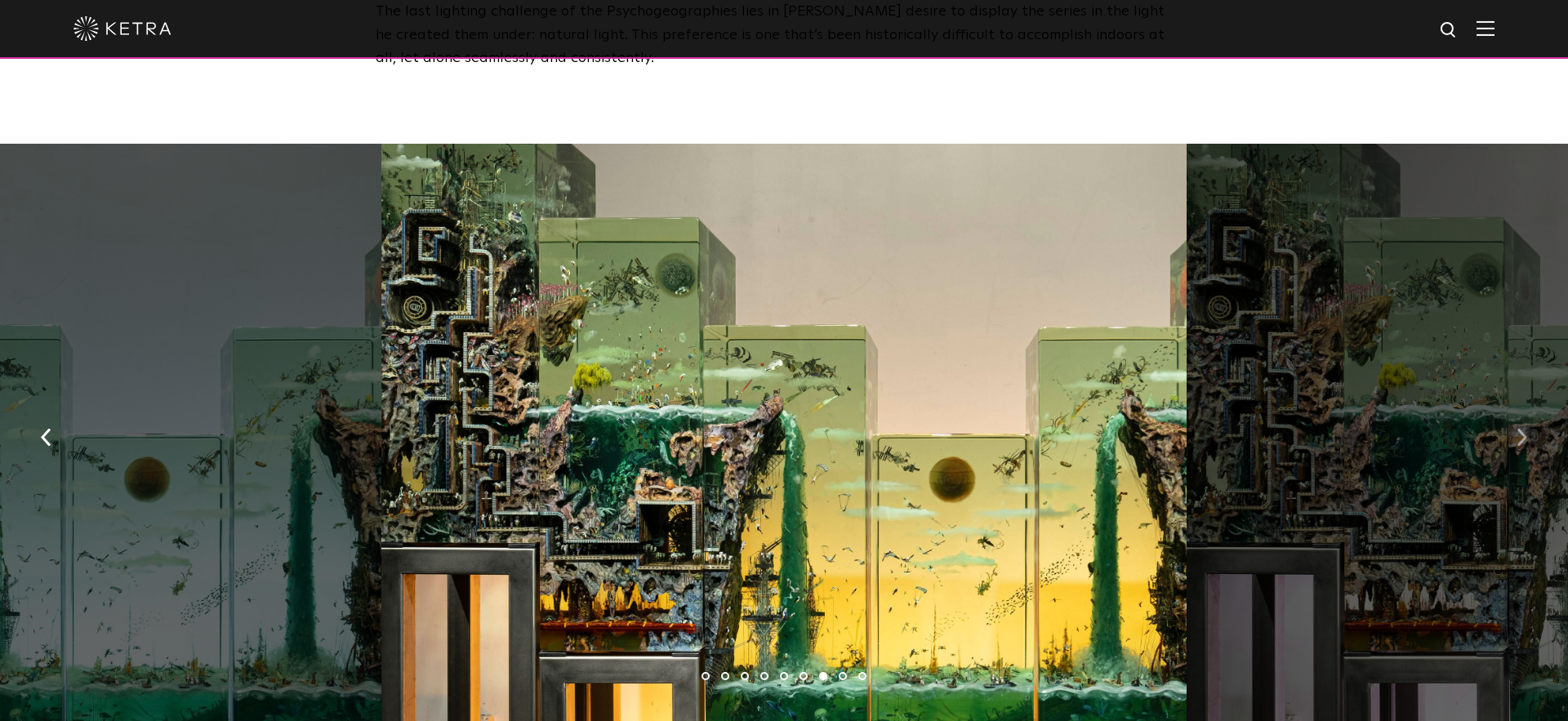
click at [1518, 428] on img "button" at bounding box center [1521, 437] width 11 height 18
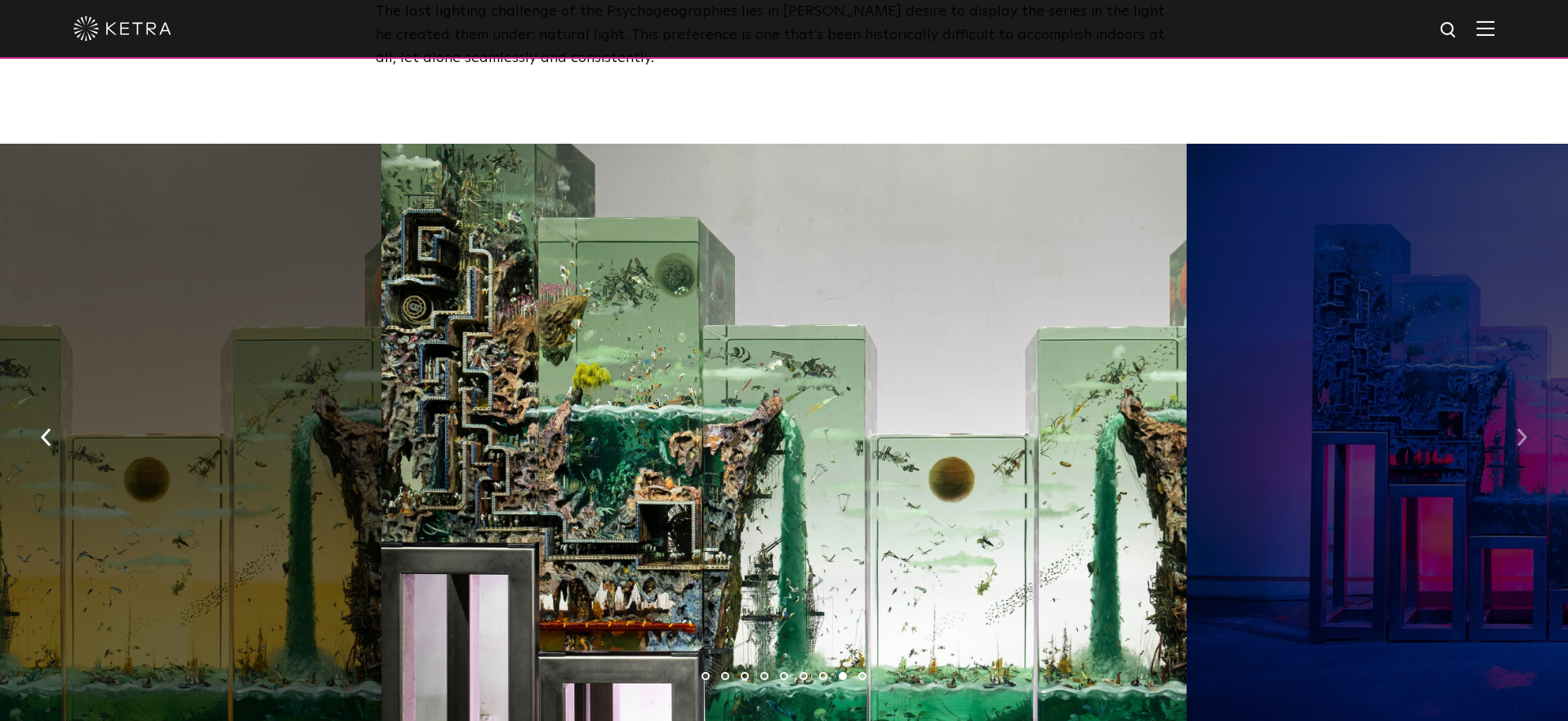
click at [1516, 428] on img "button" at bounding box center [1521, 437] width 11 height 18
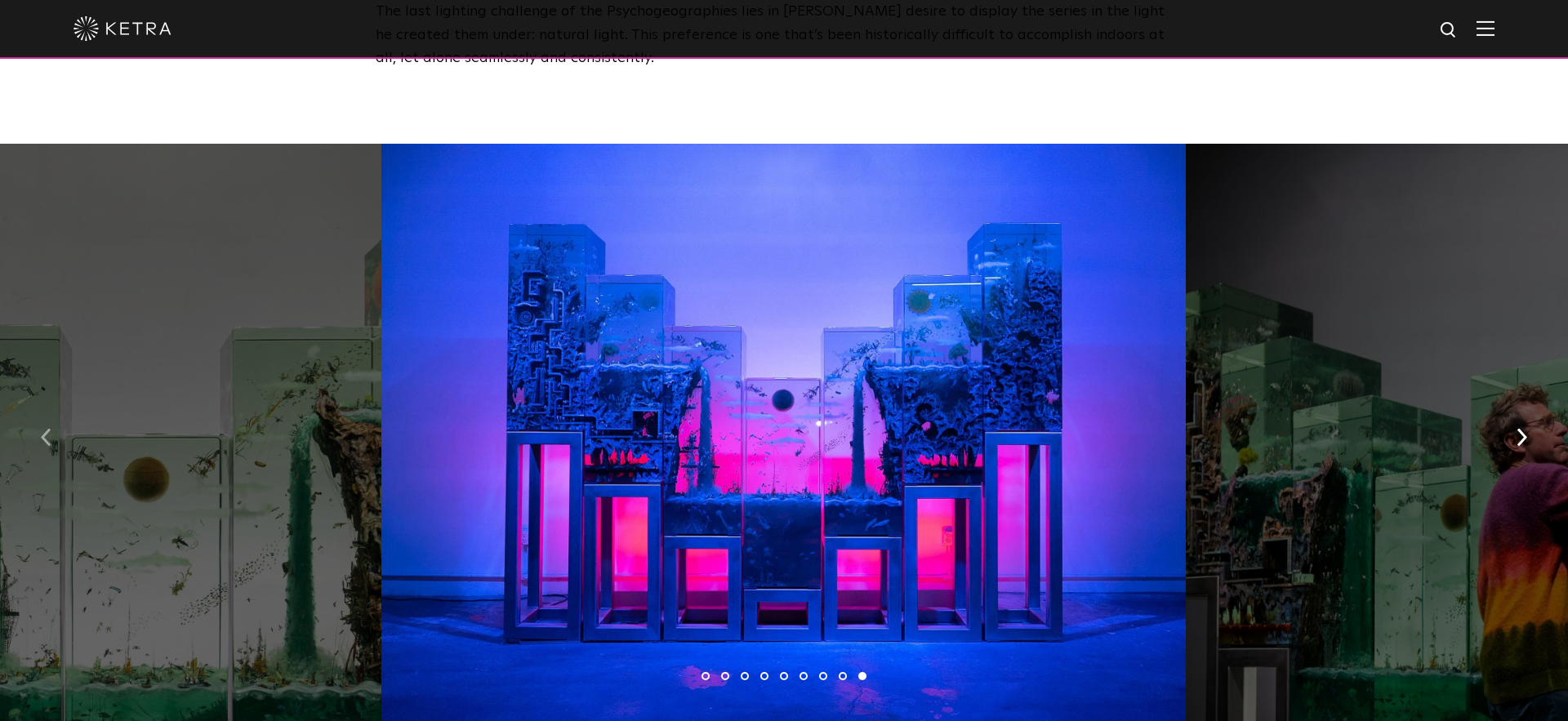
click at [47, 428] on img "button" at bounding box center [46, 437] width 11 height 18
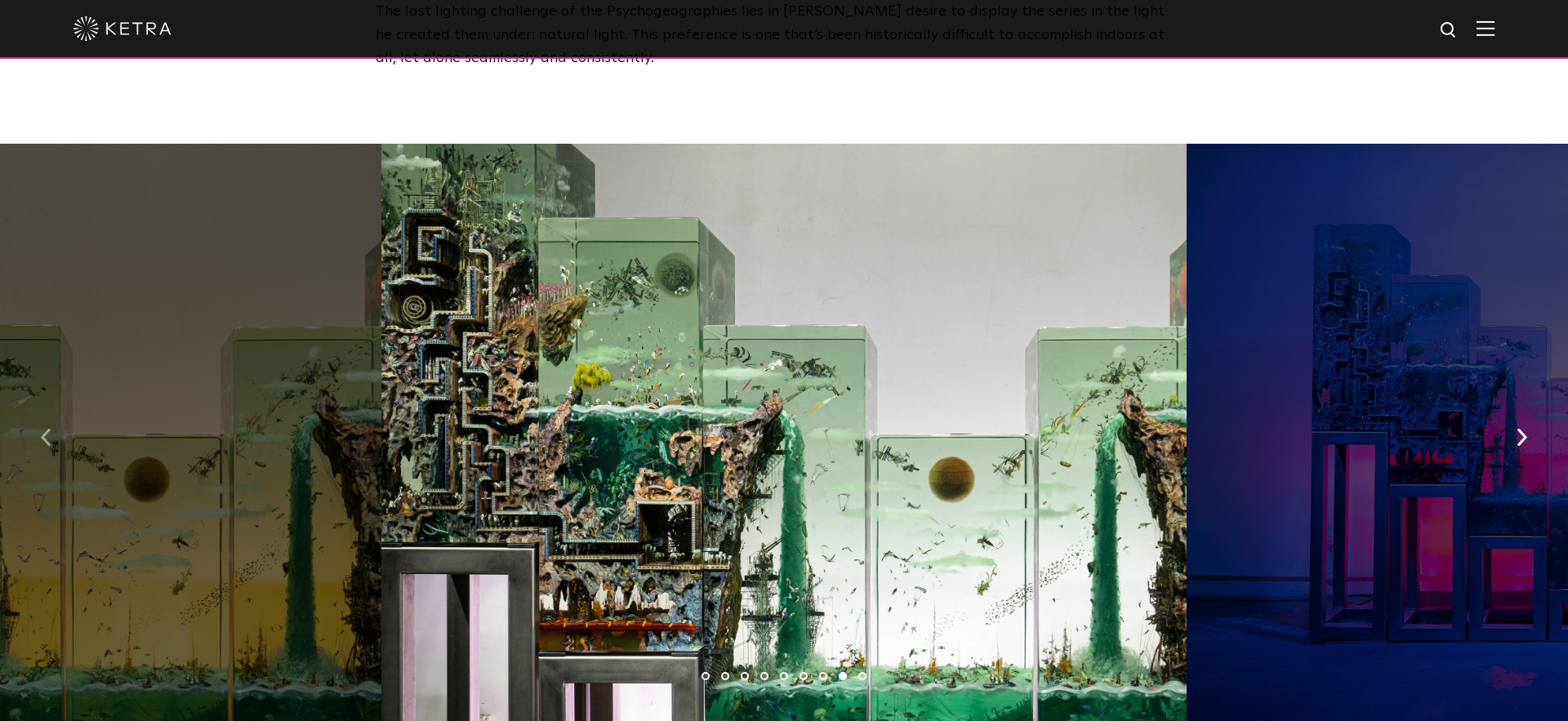
click at [47, 428] on img "button" at bounding box center [46, 437] width 11 height 18
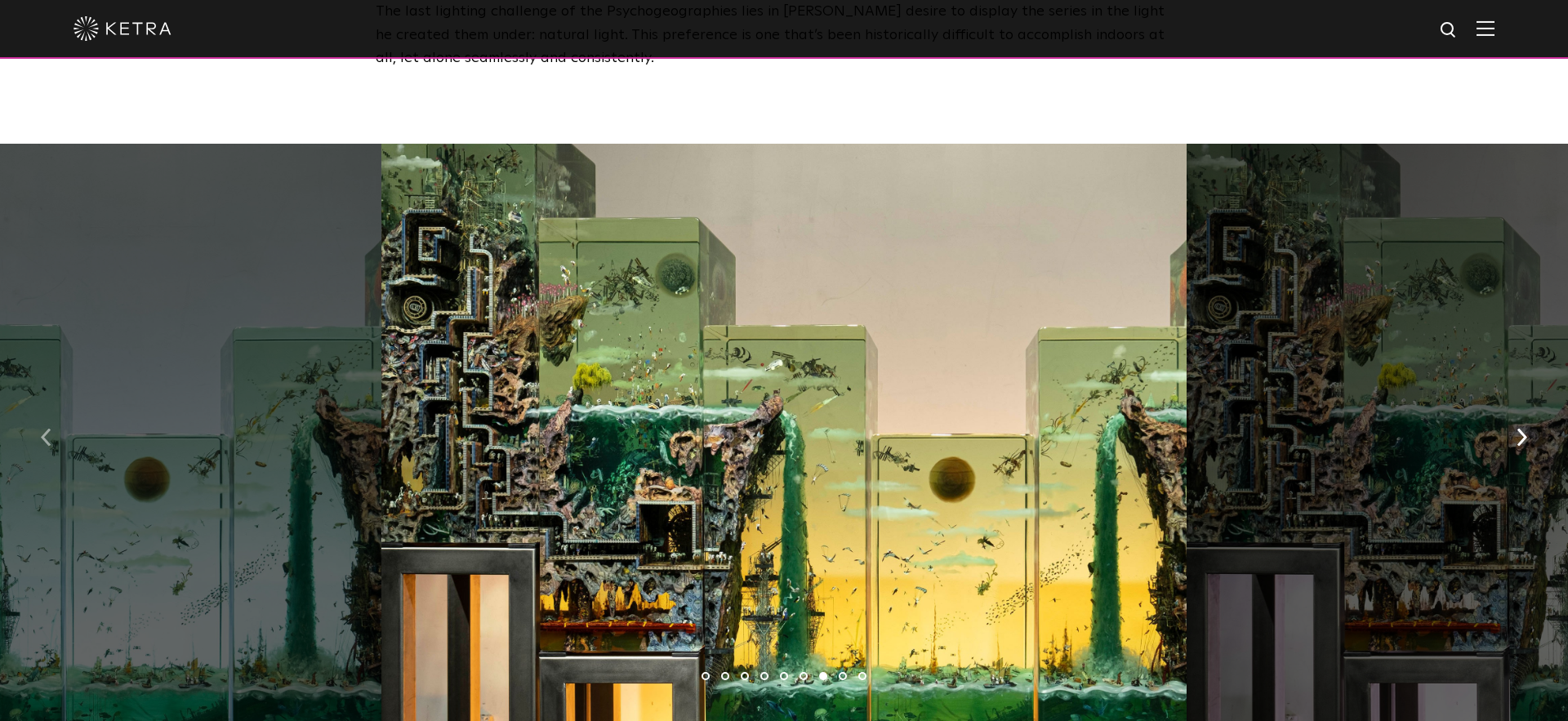
click at [47, 428] on img "button" at bounding box center [46, 437] width 11 height 18
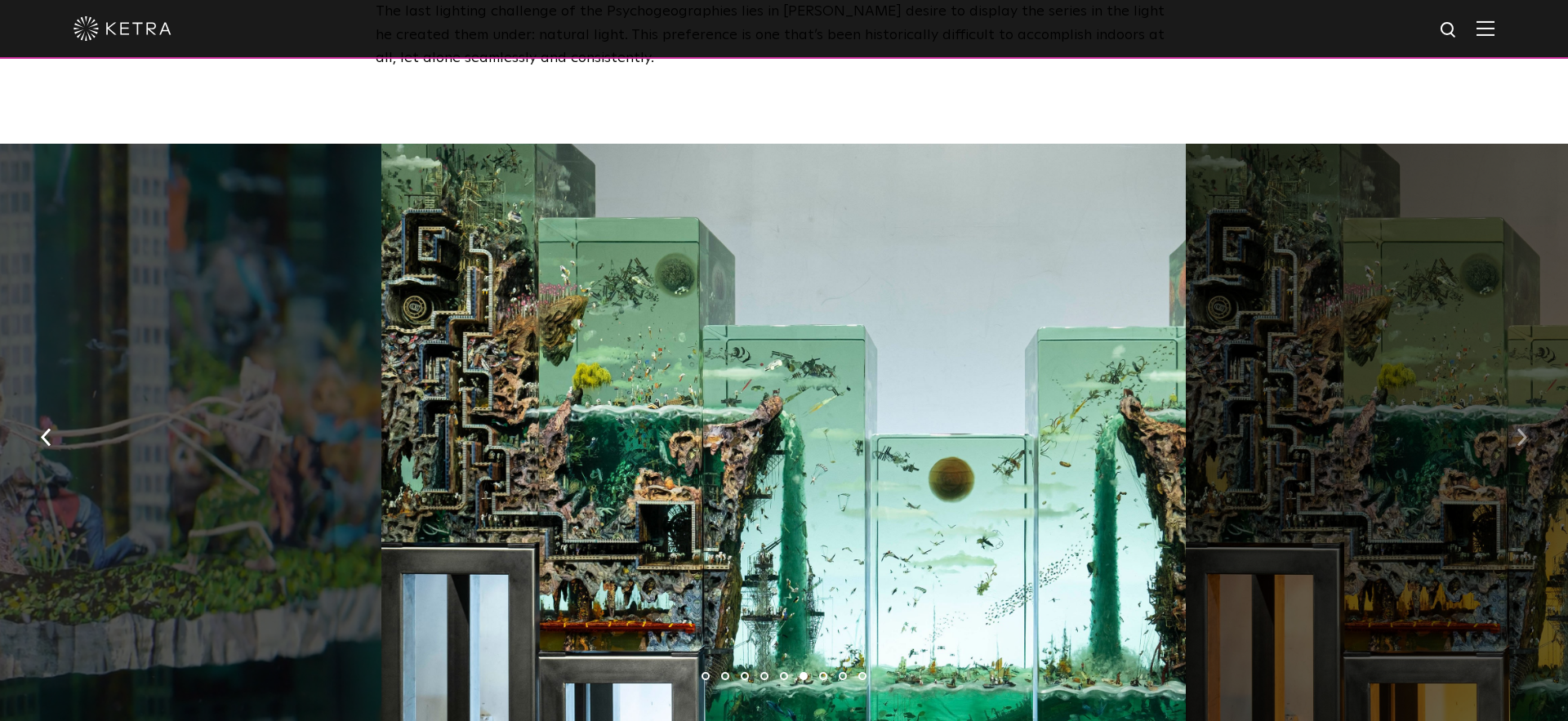
click at [1536, 408] on button "button" at bounding box center [1521, 436] width 35 height 56
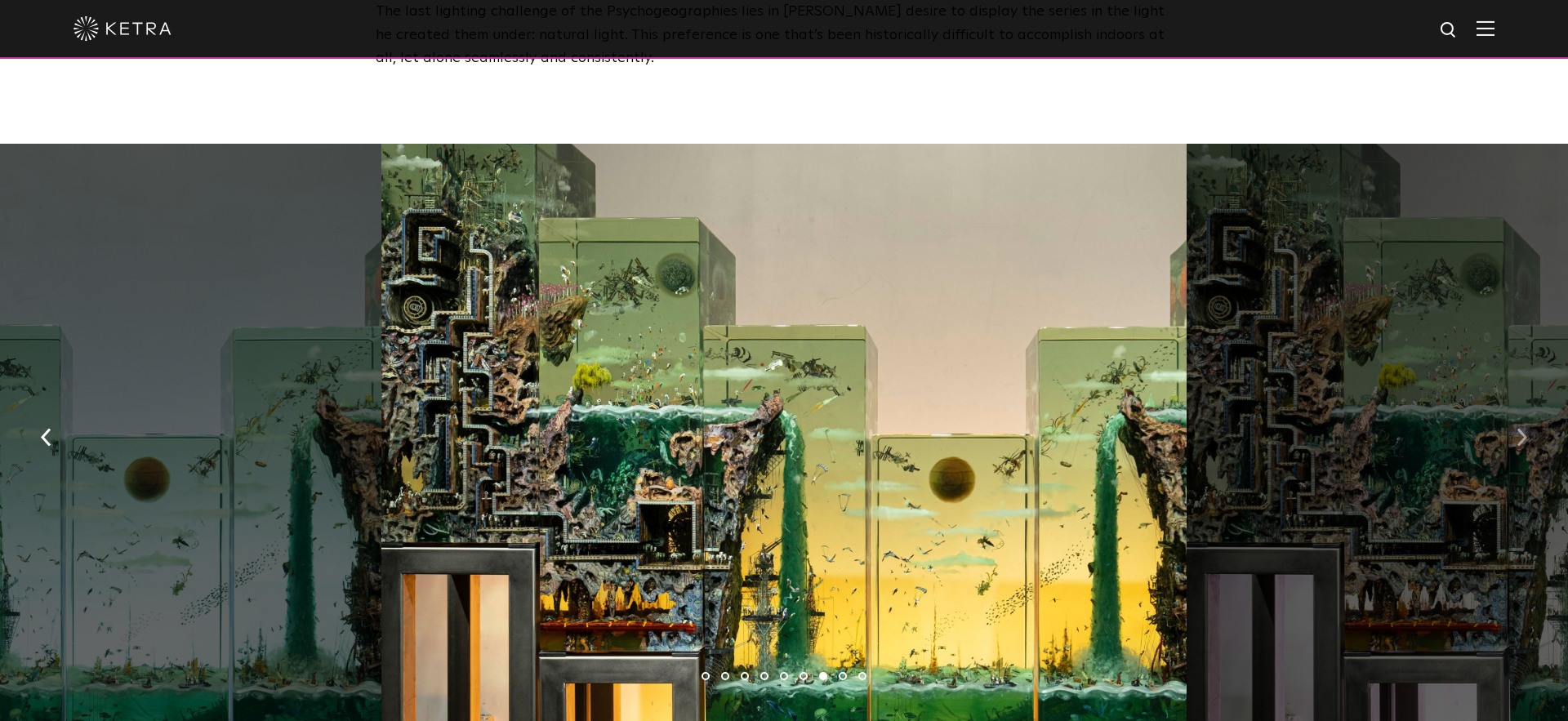
click at [1524, 428] on img "button" at bounding box center [1521, 437] width 11 height 18
